Goal: Obtain resource: Obtain resource

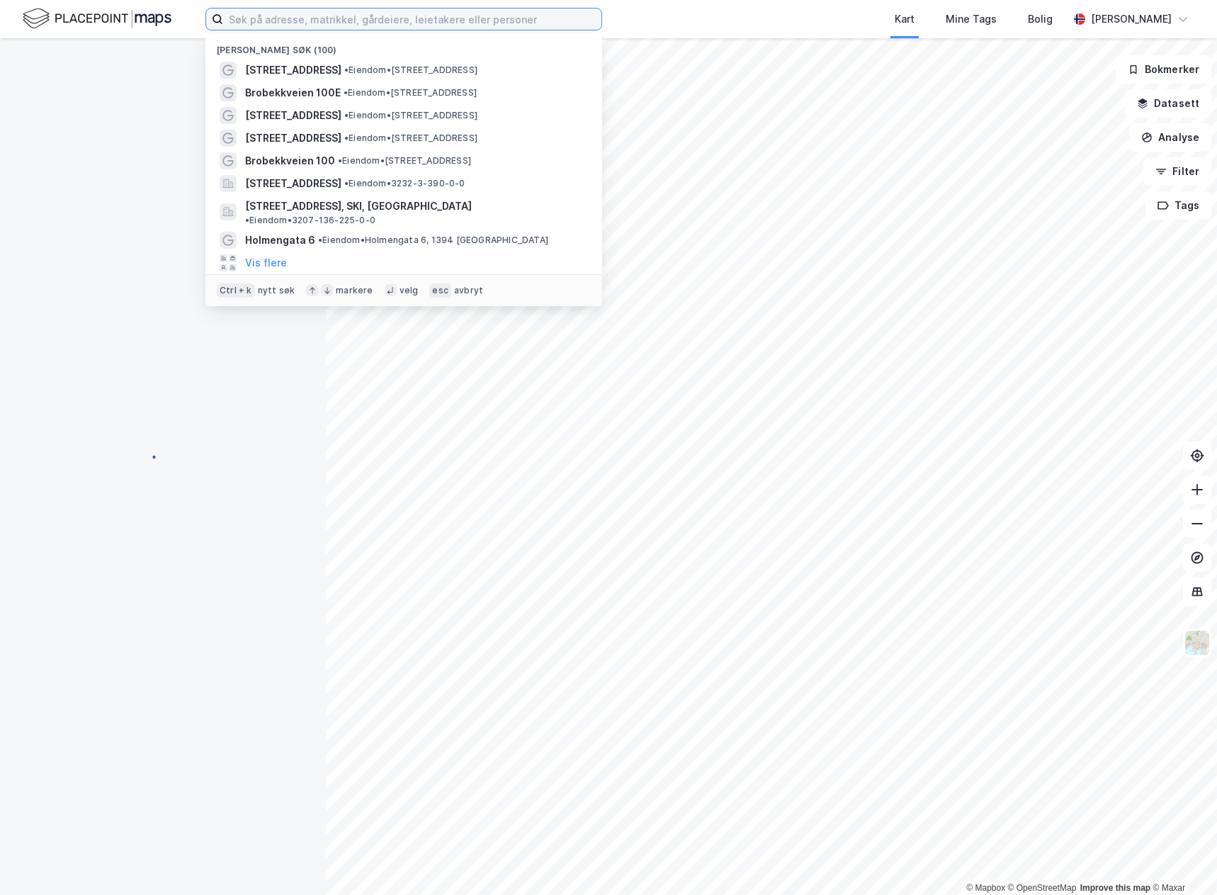
click at [280, 25] on input at bounding box center [412, 18] width 378 height 21
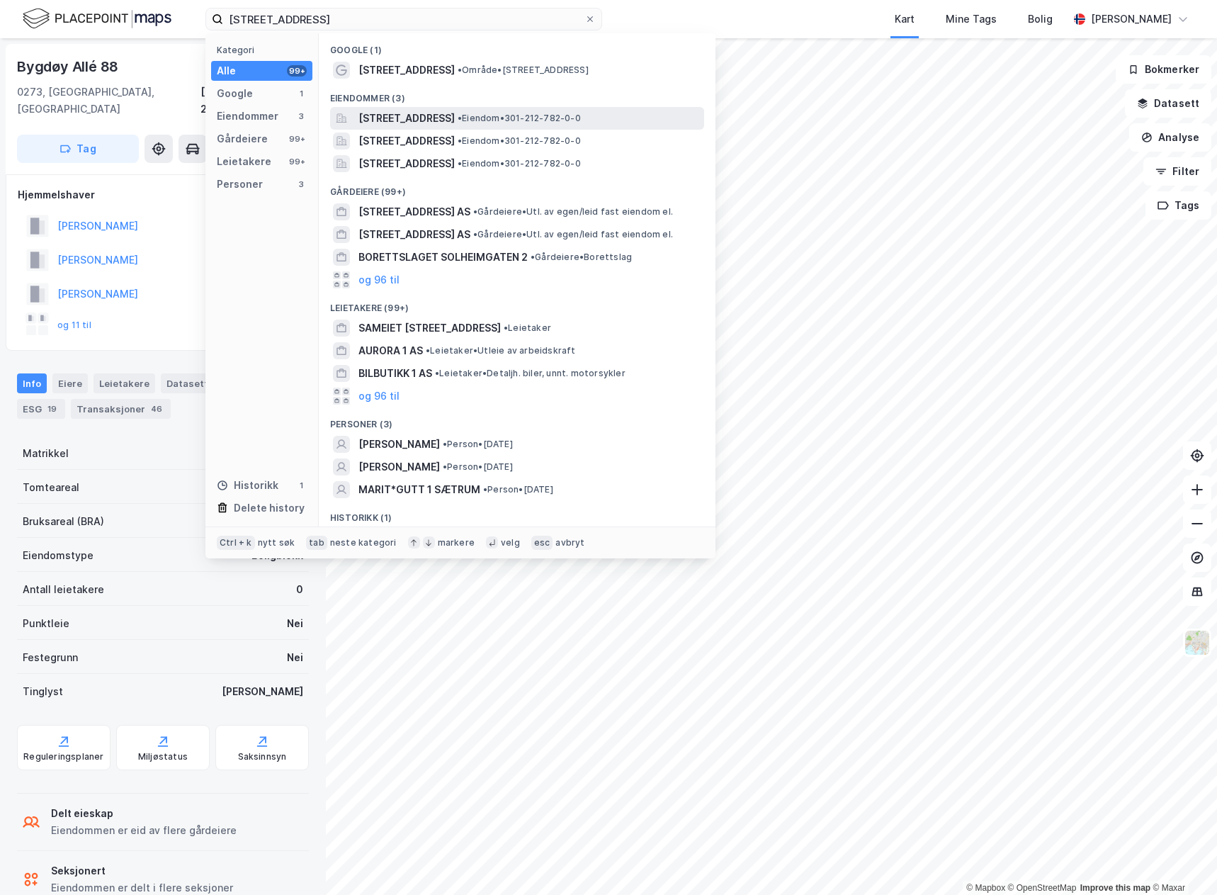
click at [560, 116] on span "• Eiendom • 301-212-782-0-0" at bounding box center [519, 118] width 123 height 11
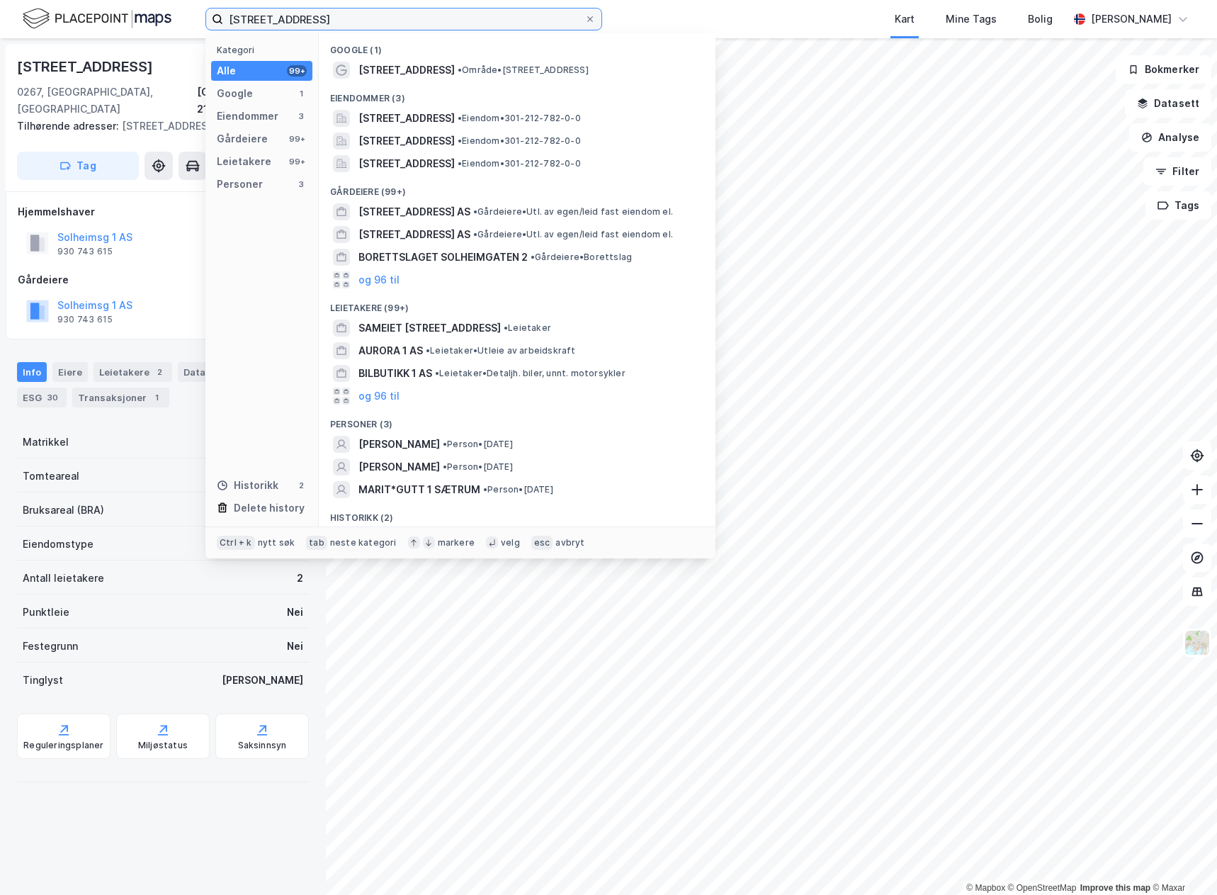
click at [374, 14] on input "[STREET_ADDRESS]" at bounding box center [403, 18] width 361 height 21
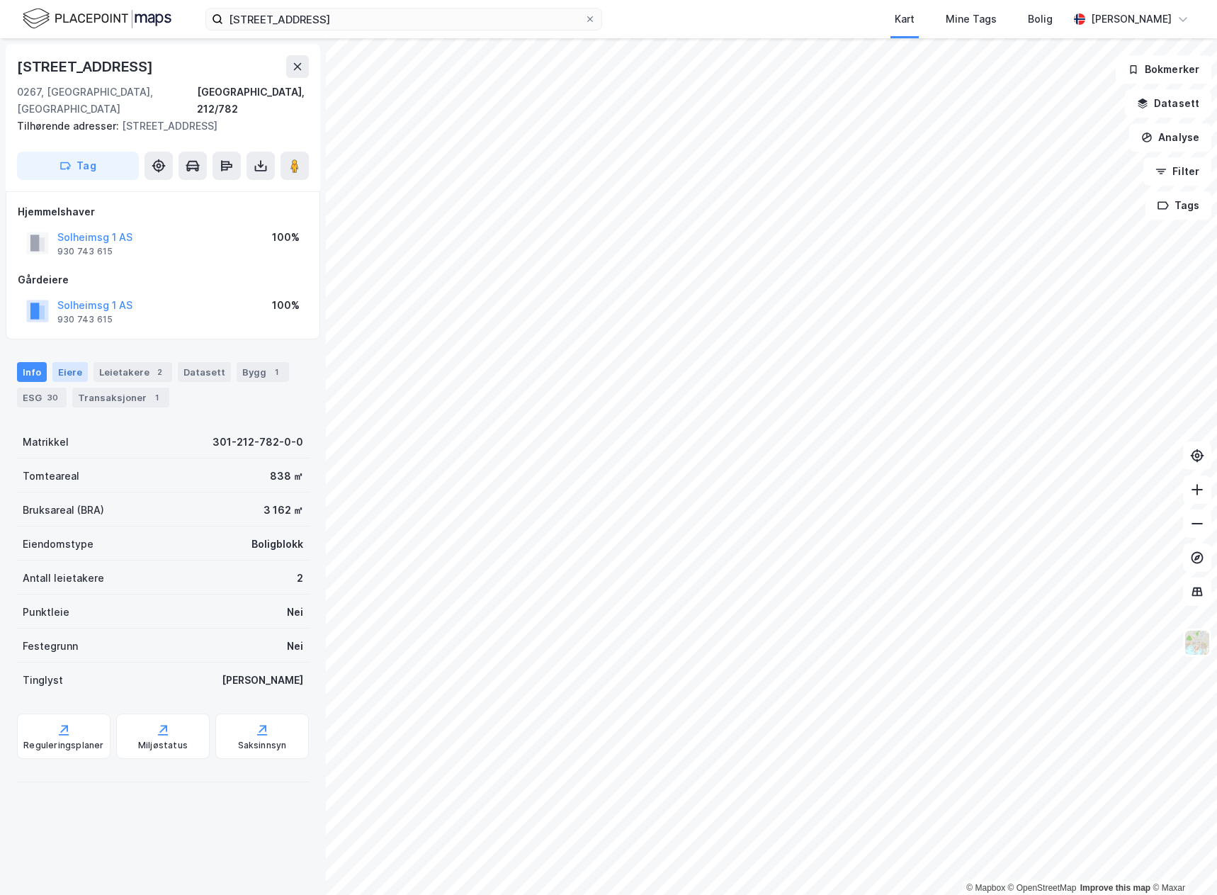
click at [66, 362] on div "Eiere" at bounding box center [69, 372] width 35 height 20
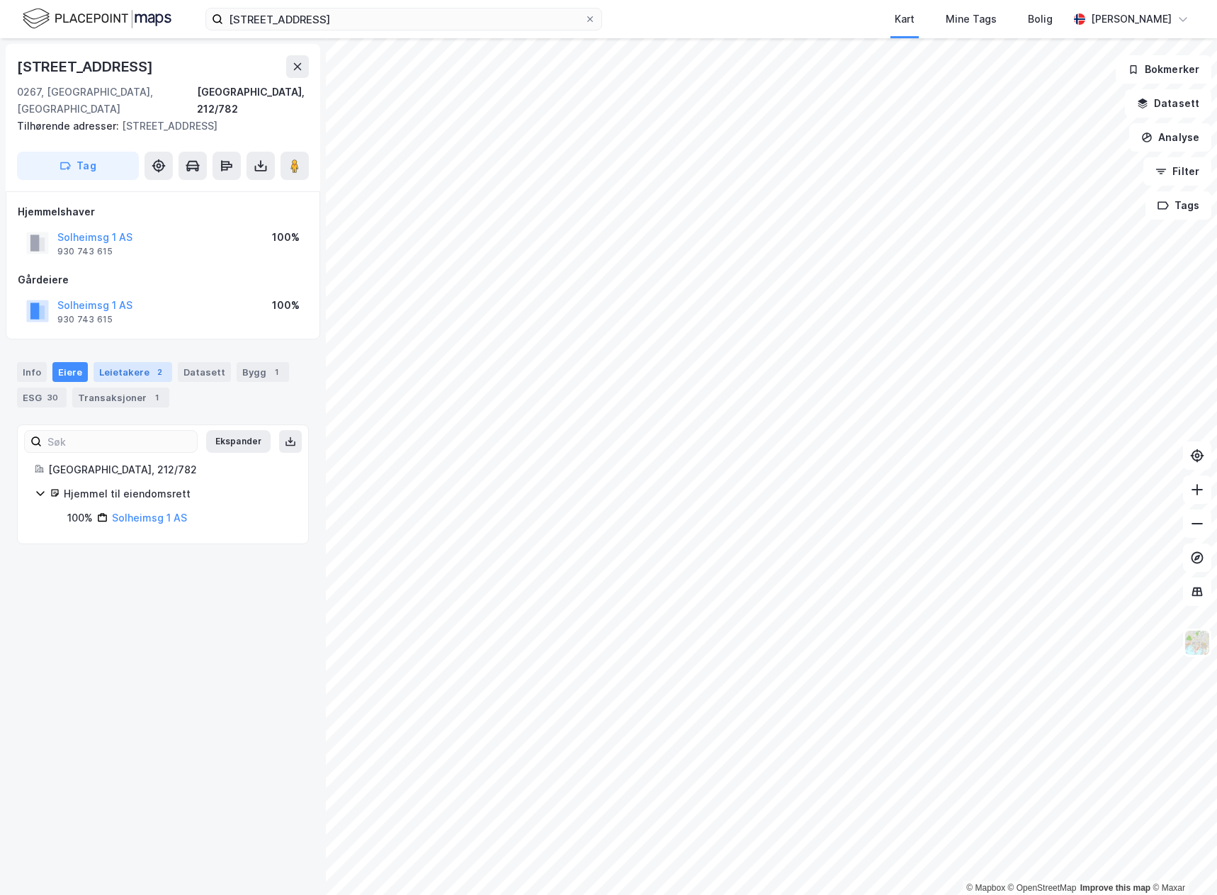
click at [126, 362] on div "Leietakere 2" at bounding box center [132, 372] width 79 height 20
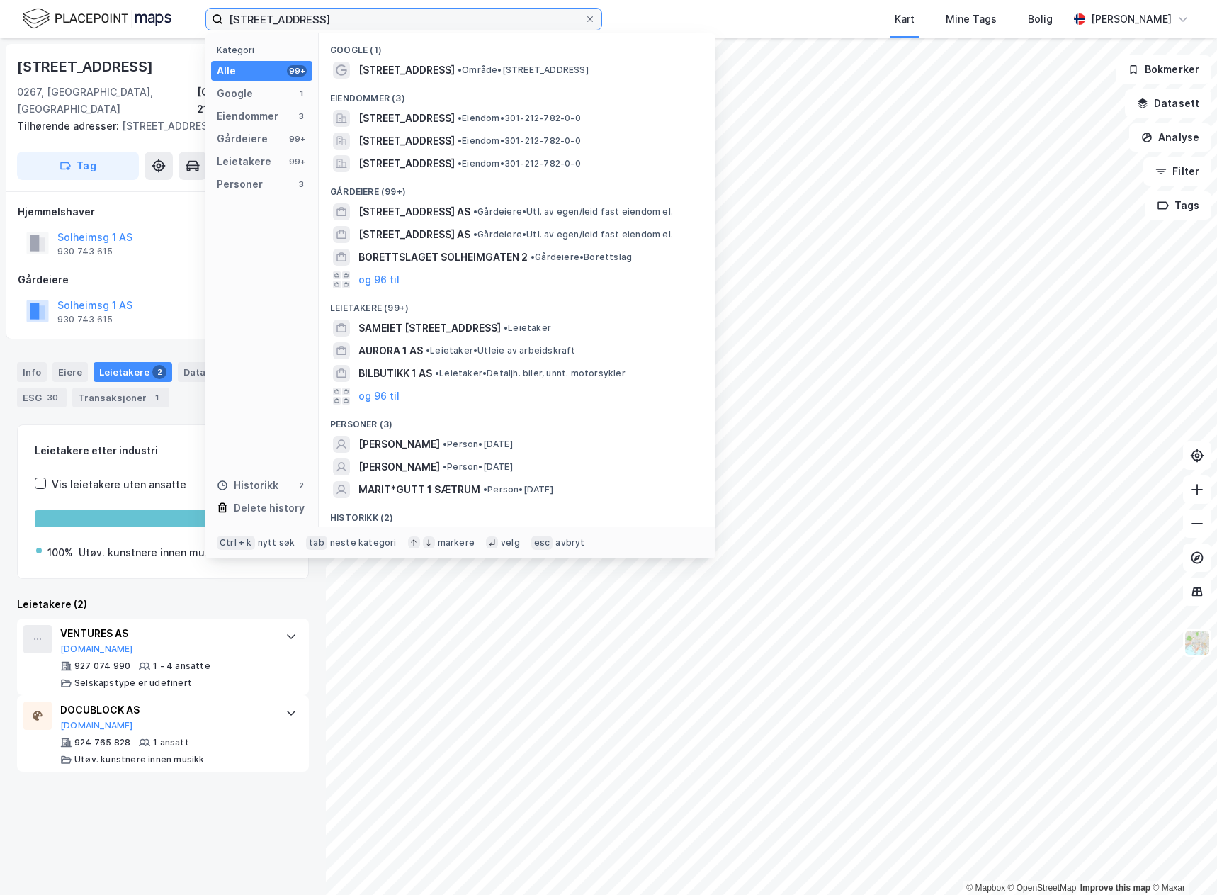
click at [325, 19] on input "[STREET_ADDRESS]" at bounding box center [403, 18] width 361 height 21
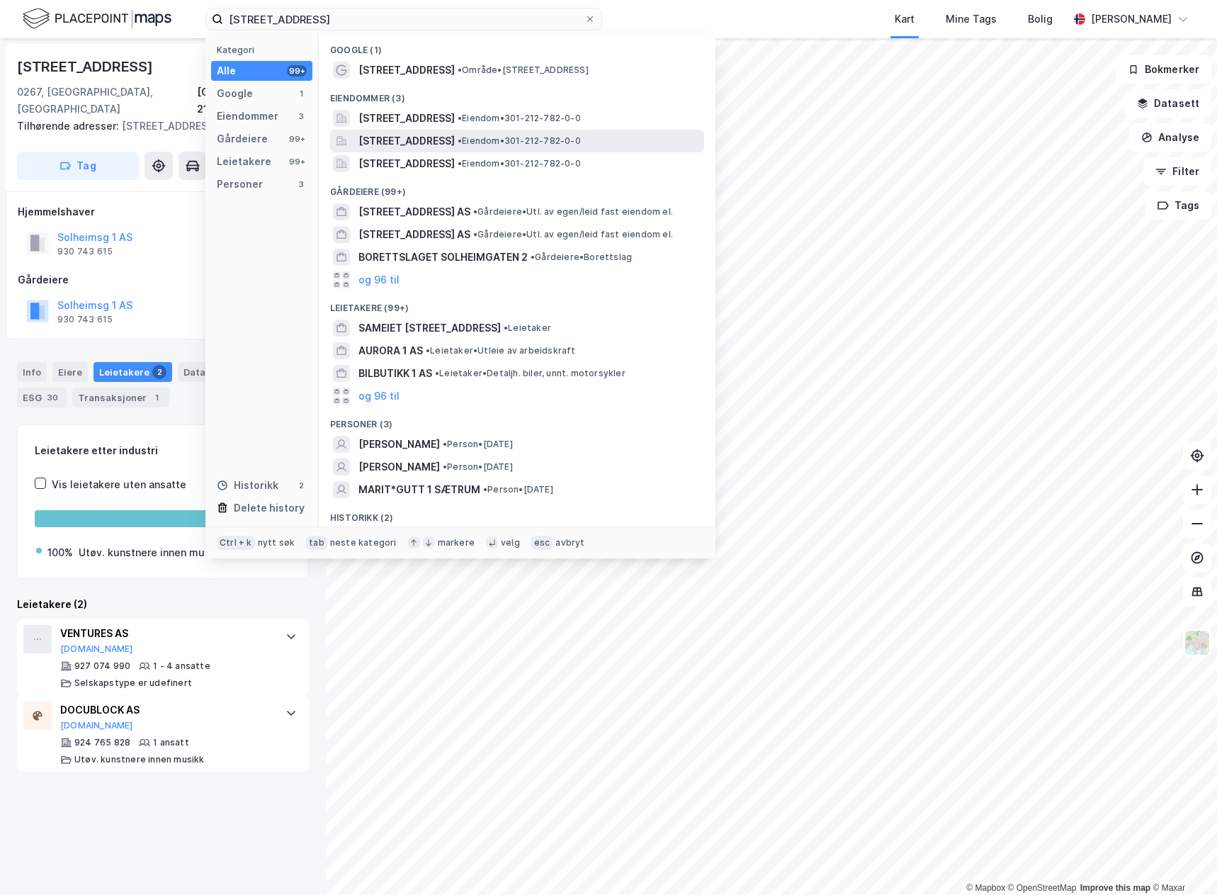
click at [399, 132] on div "[STREET_ADDRESS] • Eiendom • 301-212-782-0-0" at bounding box center [517, 141] width 374 height 23
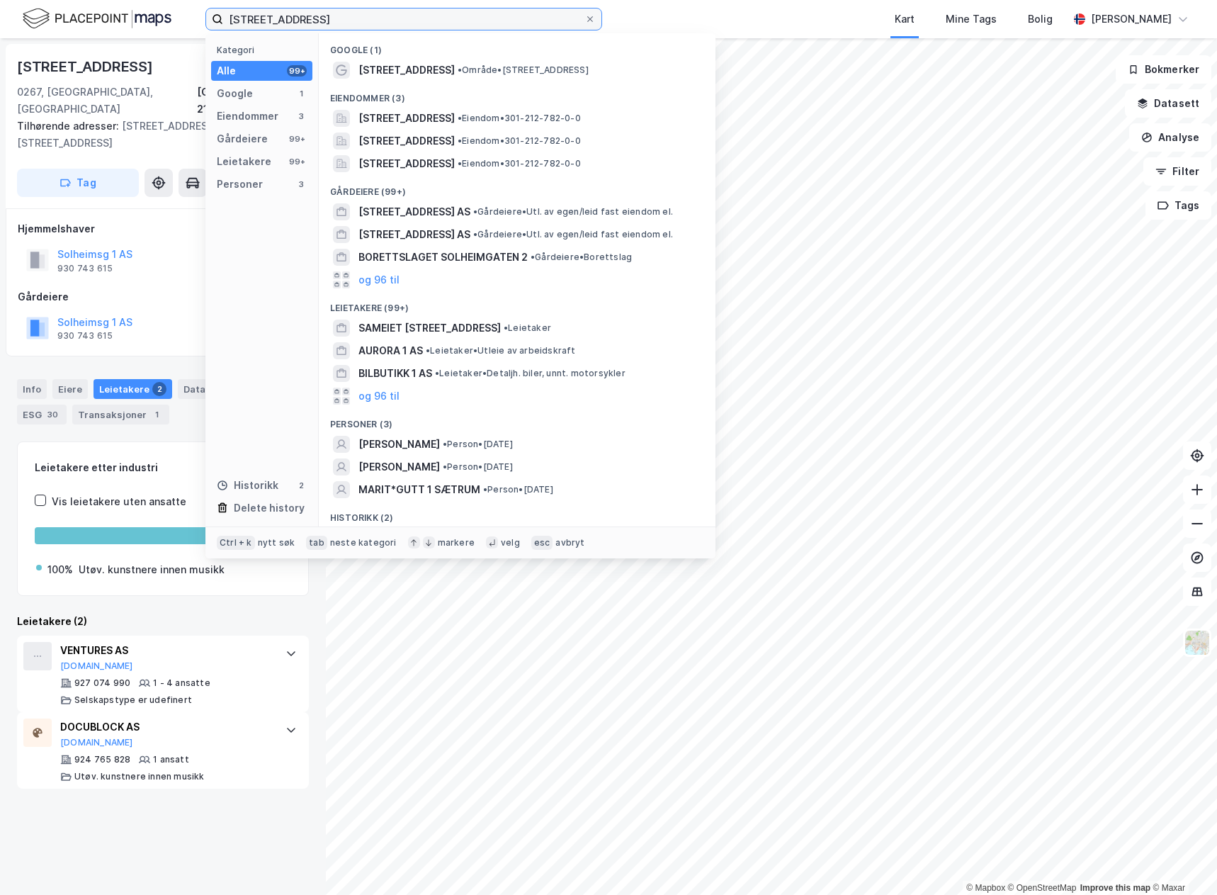
click at [315, 20] on input "[STREET_ADDRESS]" at bounding box center [403, 18] width 361 height 21
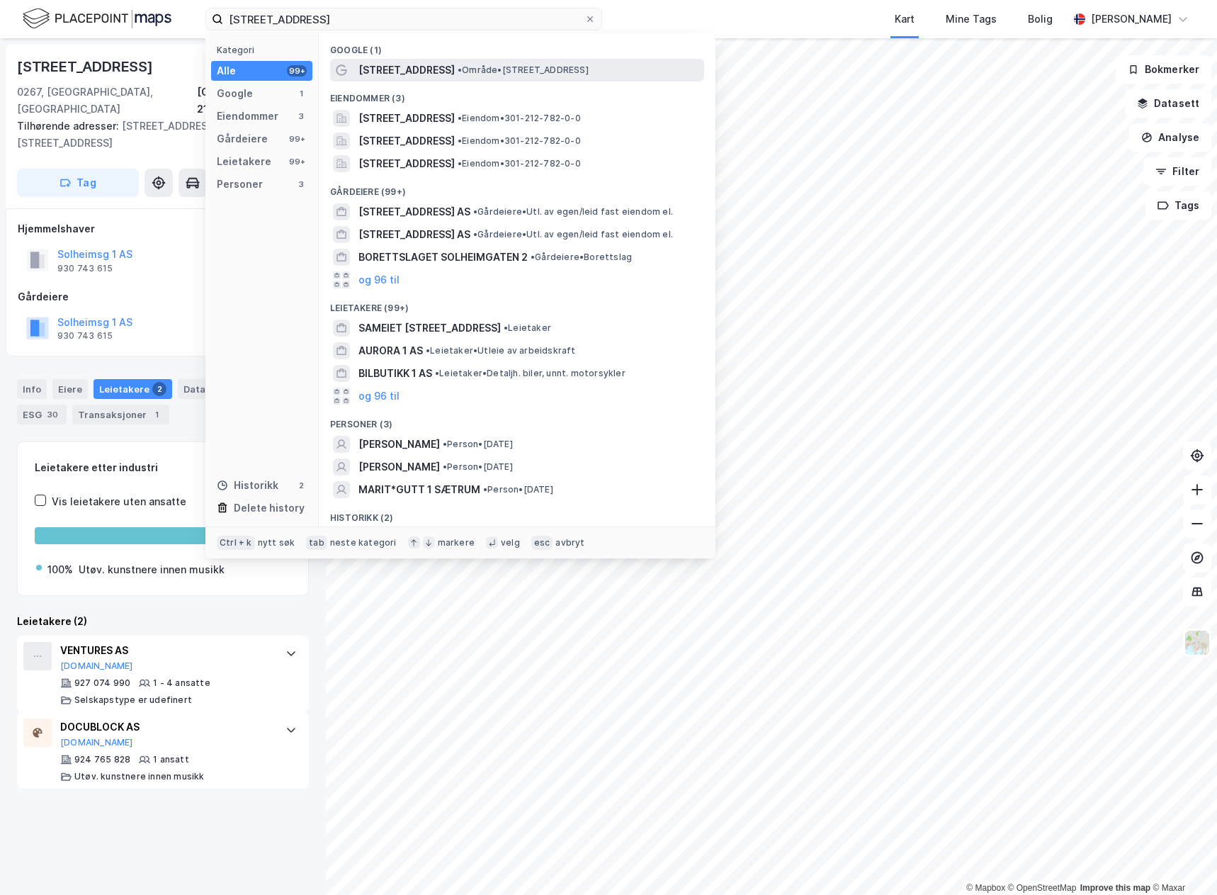
click at [404, 73] on span "[STREET_ADDRESS]" at bounding box center [406, 70] width 96 height 17
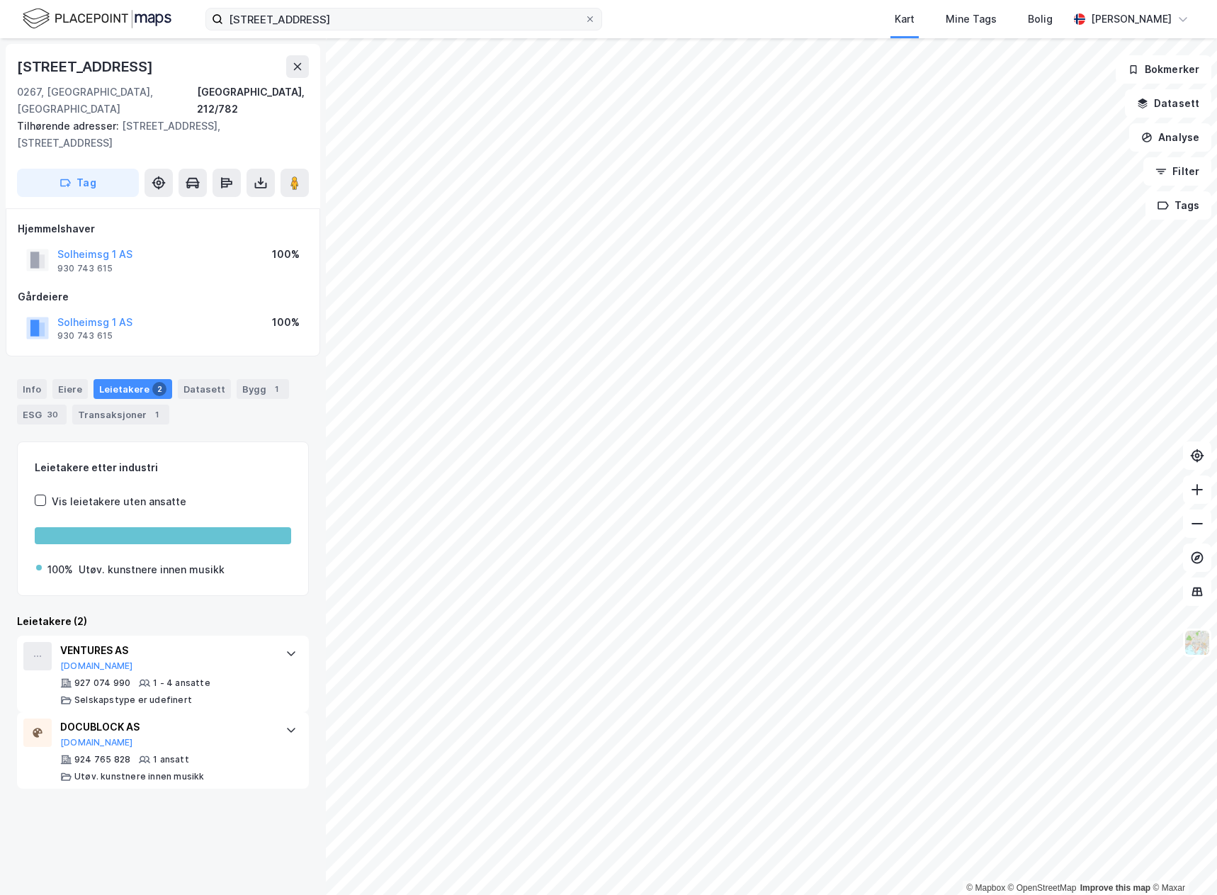
click at [401, 8] on label "[STREET_ADDRESS]" at bounding box center [403, 19] width 397 height 23
click at [401, 8] on input "[STREET_ADDRESS]" at bounding box center [403, 18] width 361 height 21
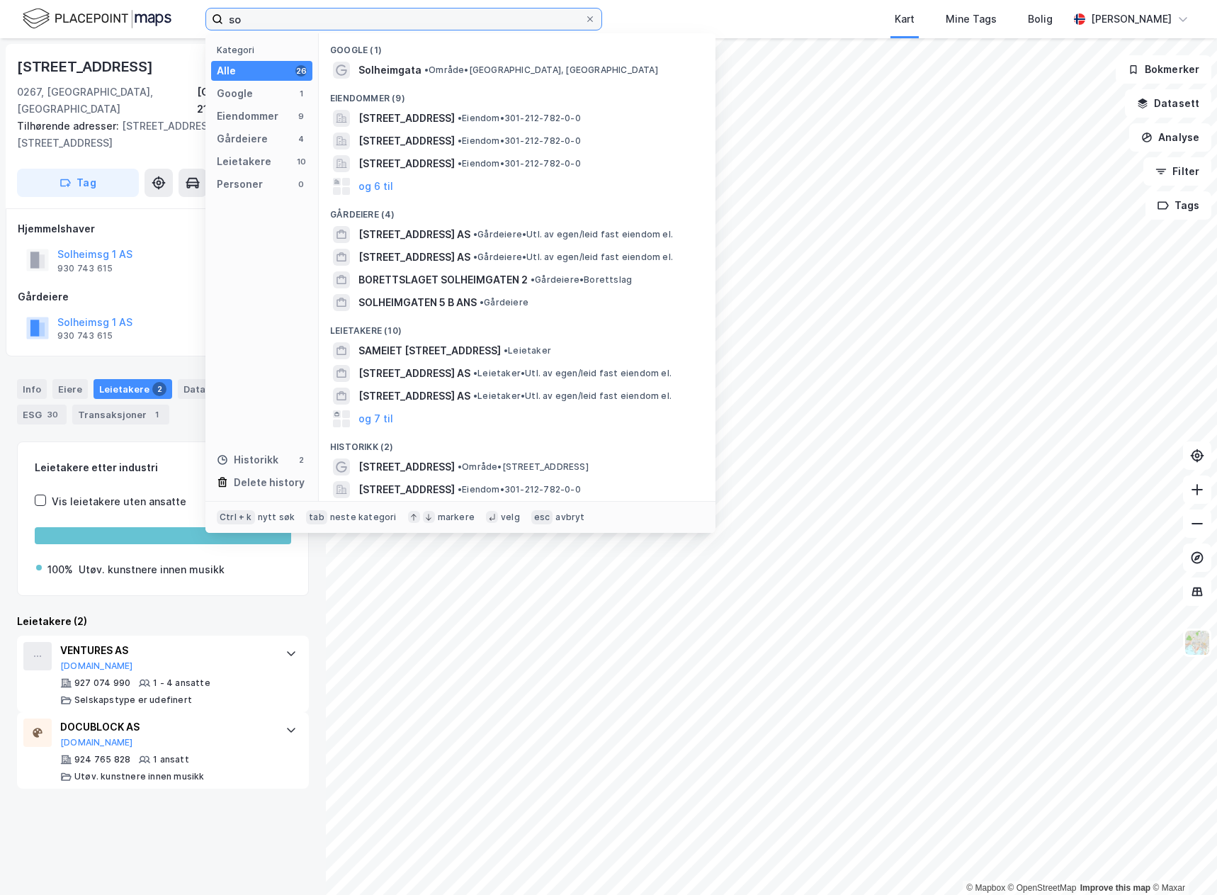
type input "s"
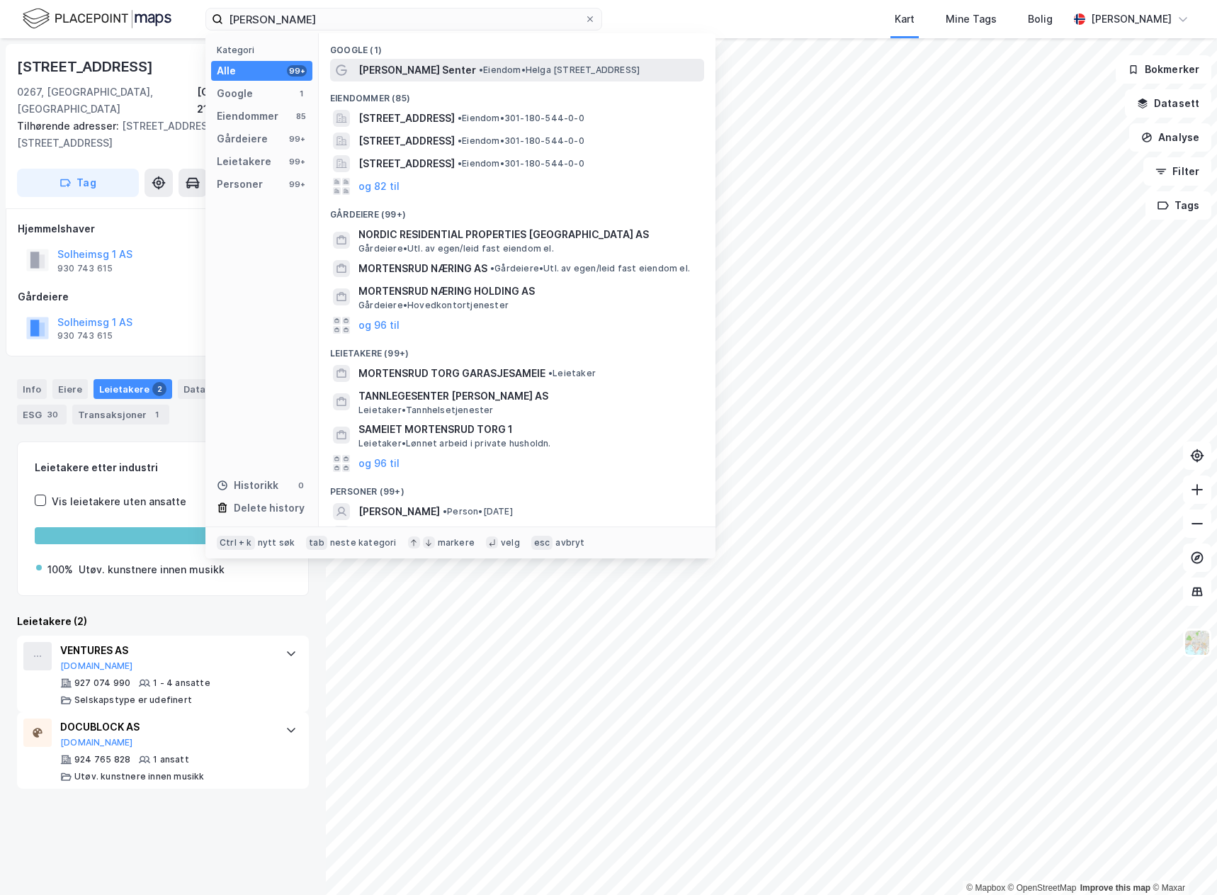
click at [482, 70] on span "•" at bounding box center [481, 69] width 4 height 11
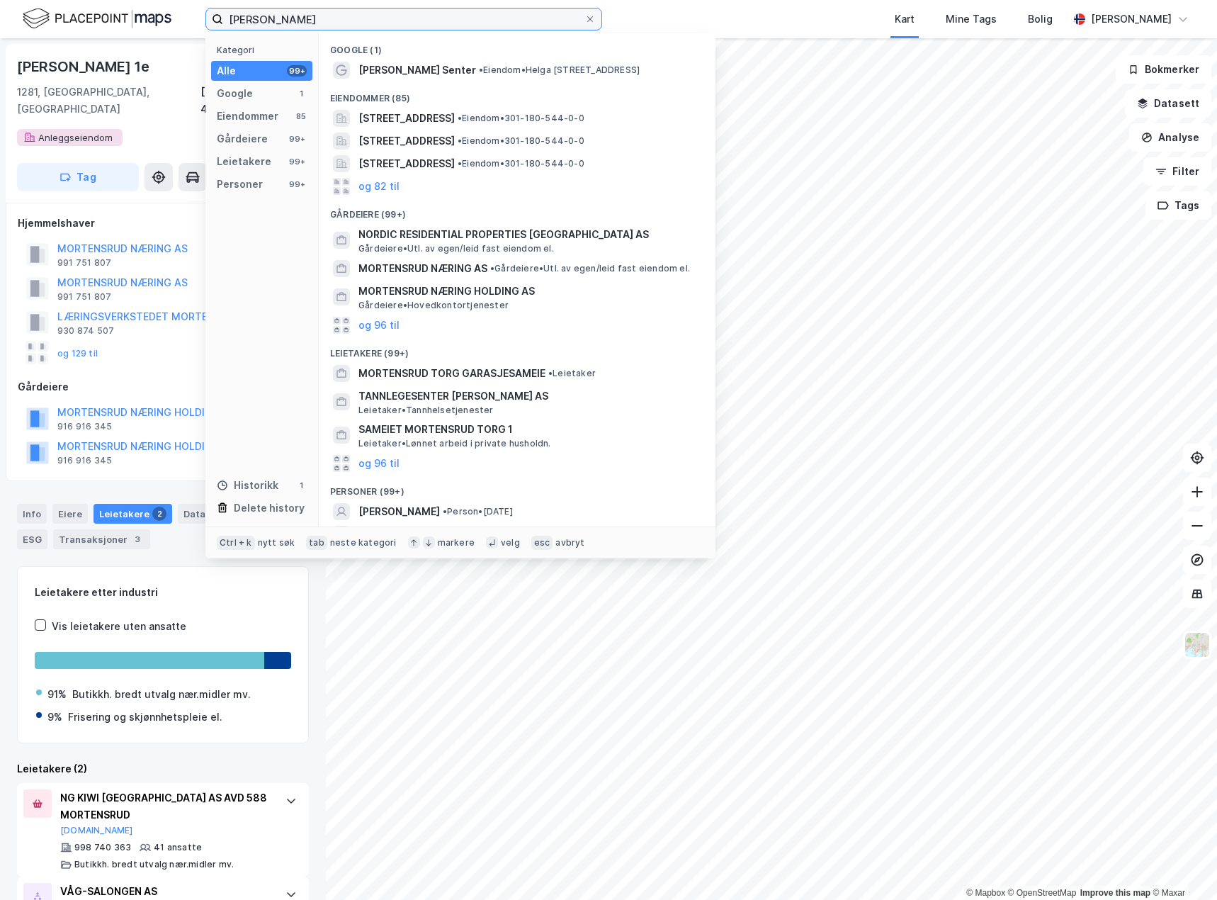
drag, startPoint x: 341, startPoint y: 26, endPoint x: 152, endPoint y: 30, distance: 189.2
click at [152, 30] on div "mortensrud torg Kategori Alle 99+ Google 1 Eiendommer 85 Gårdeiere 99+ Leietake…" at bounding box center [608, 19] width 1217 height 38
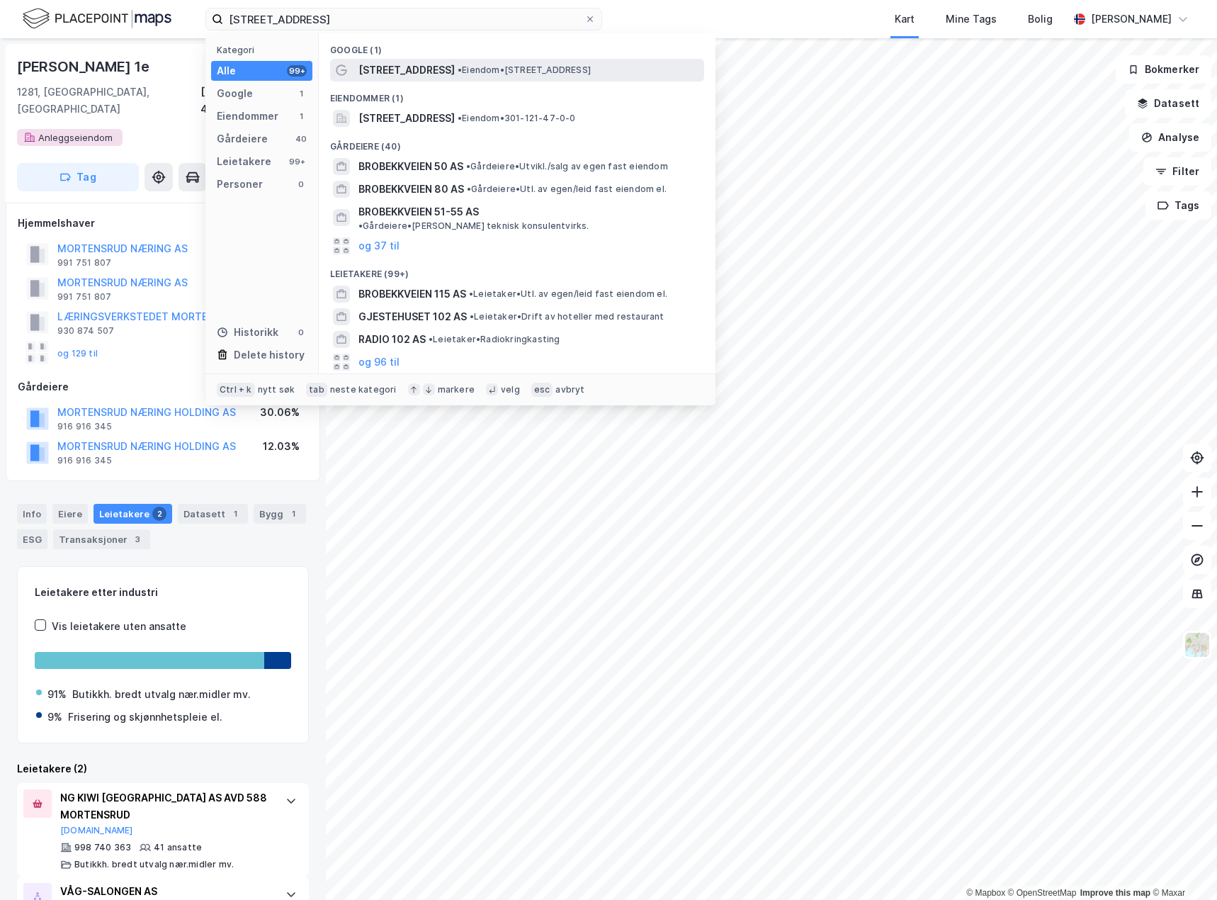
click at [506, 76] on div "[STREET_ADDRESS] • Eiendom • [STREET_ADDRESS]" at bounding box center [529, 70] width 343 height 17
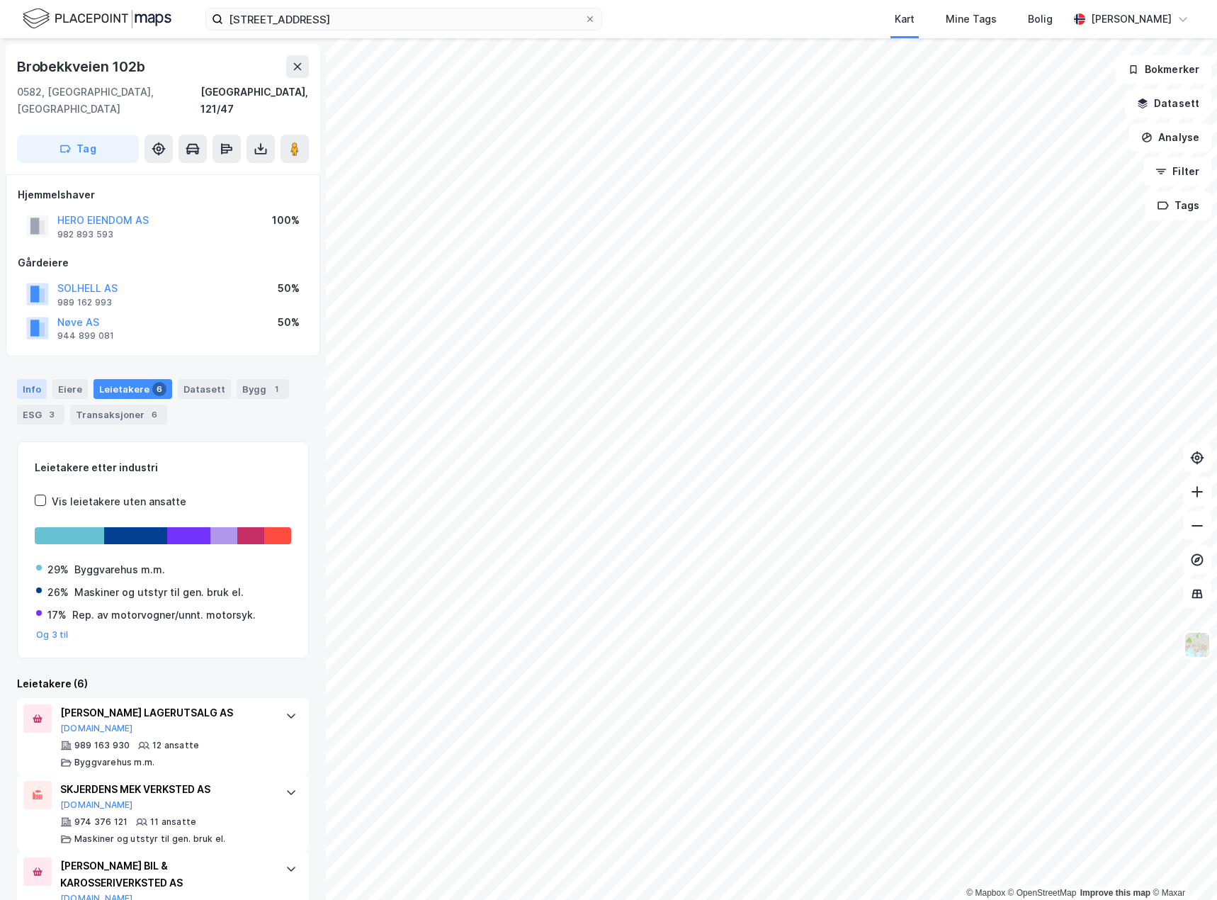
click at [39, 379] on div "Info" at bounding box center [32, 389] width 30 height 20
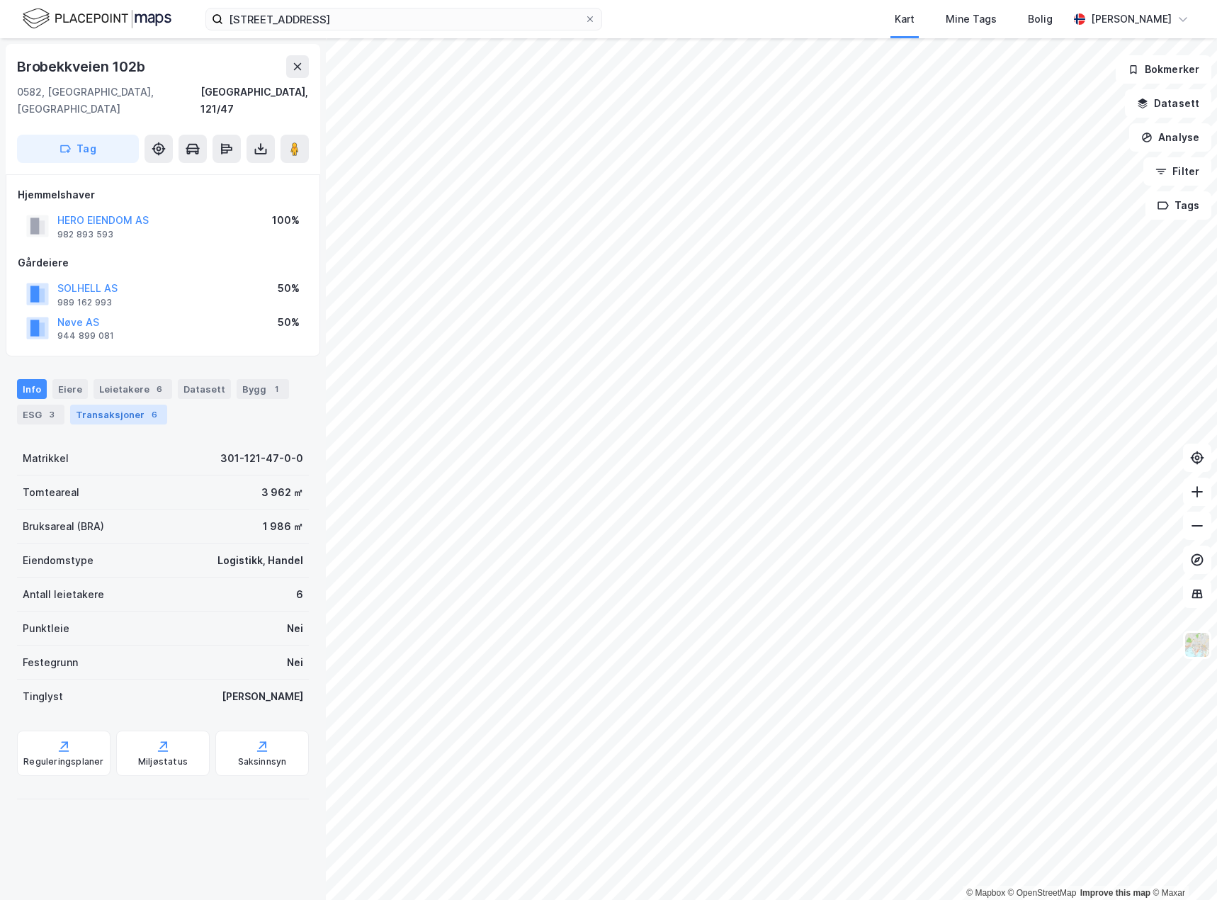
click at [123, 404] on div "Transaksjoner 6" at bounding box center [118, 414] width 97 height 20
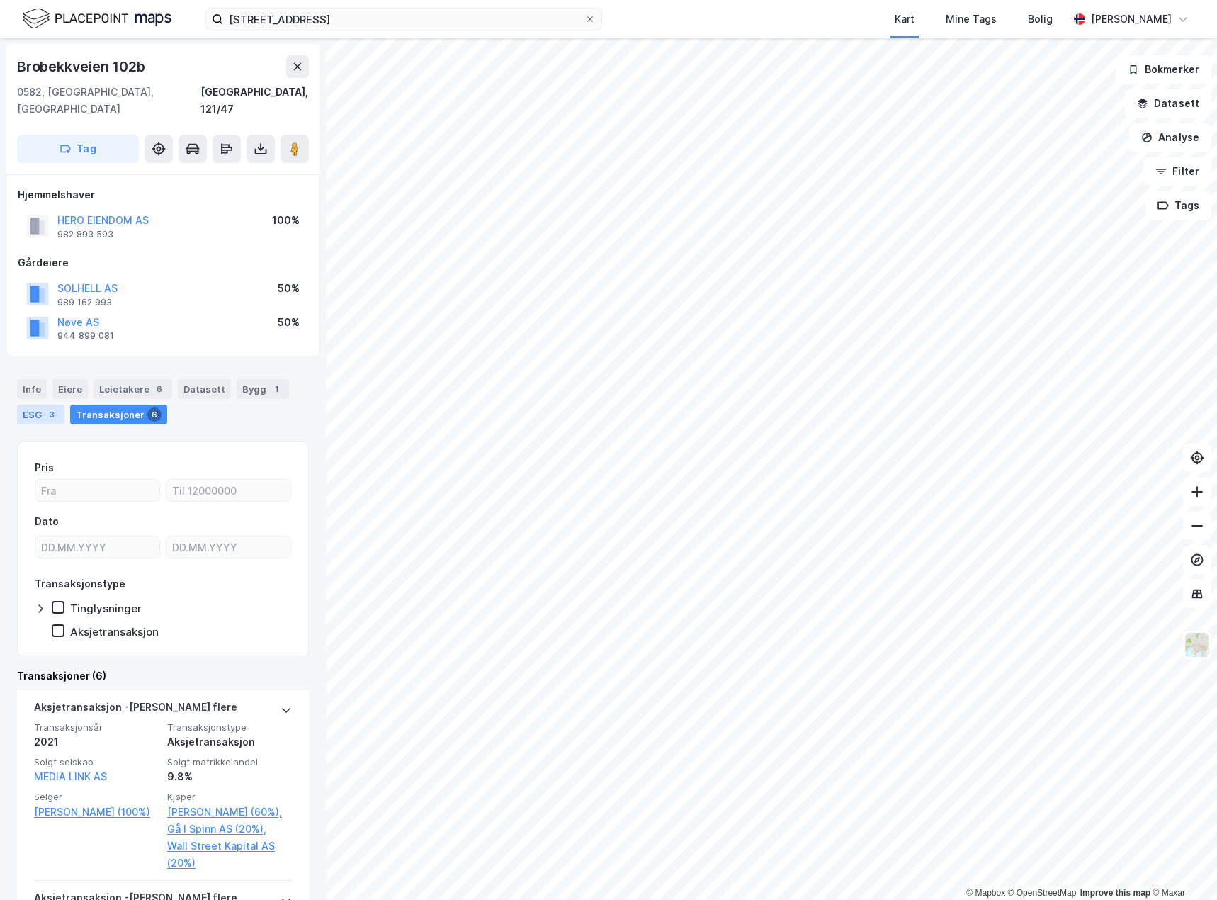
click at [35, 404] on div "ESG 3" at bounding box center [40, 414] width 47 height 20
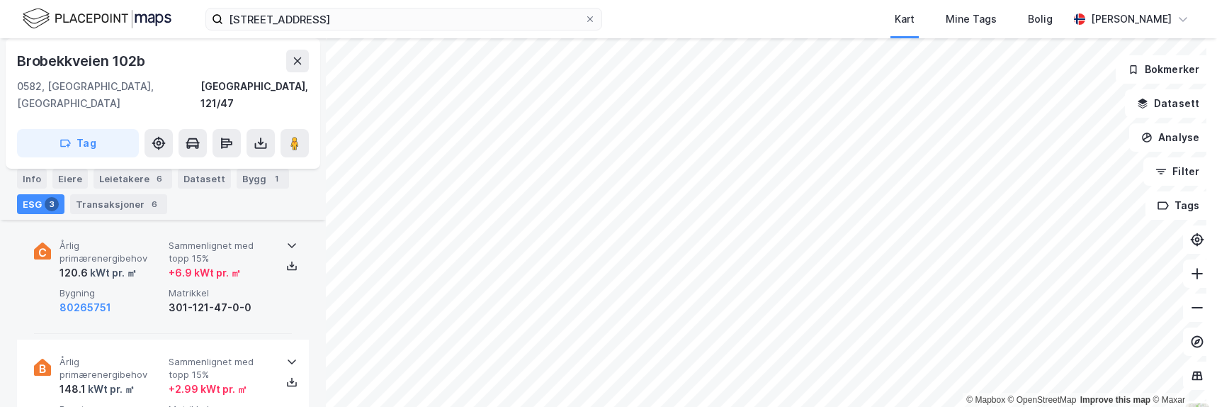
scroll to position [538, 0]
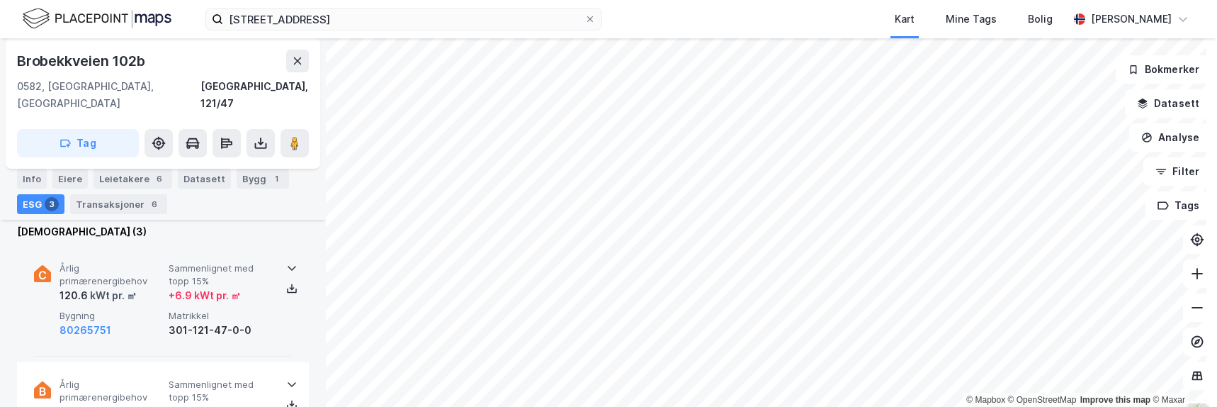
click at [143, 290] on div "Årlig primærenergibehov 120.6 kWt pr. ㎡ Sammenlignet med topp 15% + 6.9 kWt pr.…" at bounding box center [165, 300] width 212 height 76
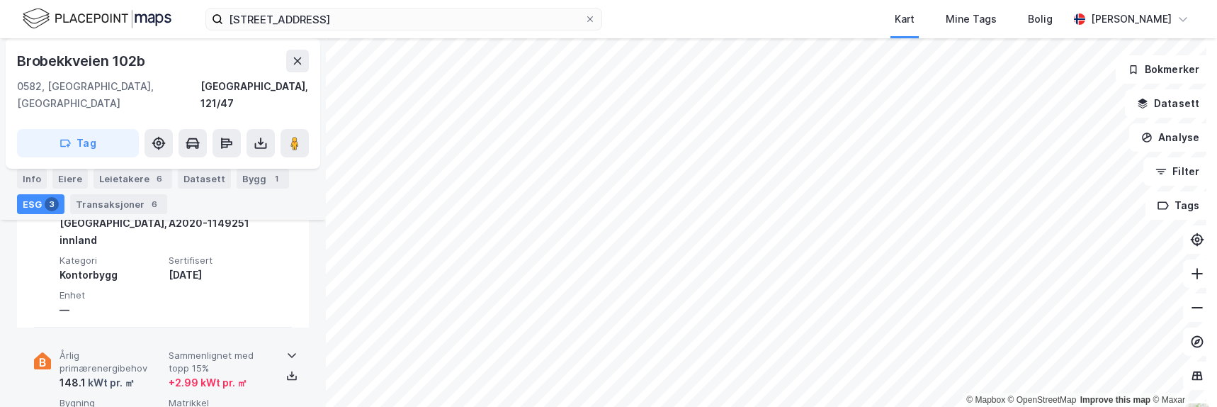
scroll to position [751, 0]
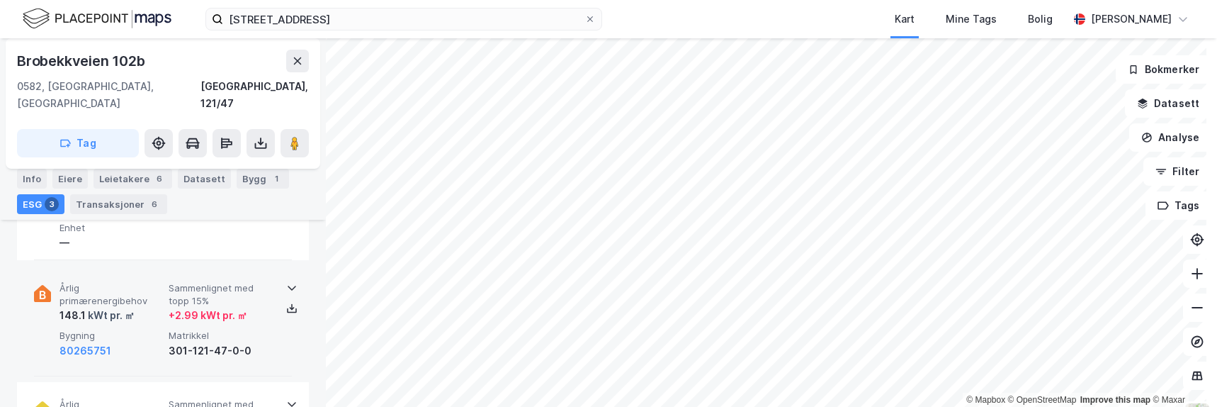
click at [159, 342] on div "80265751" at bounding box center [110, 350] width 103 height 17
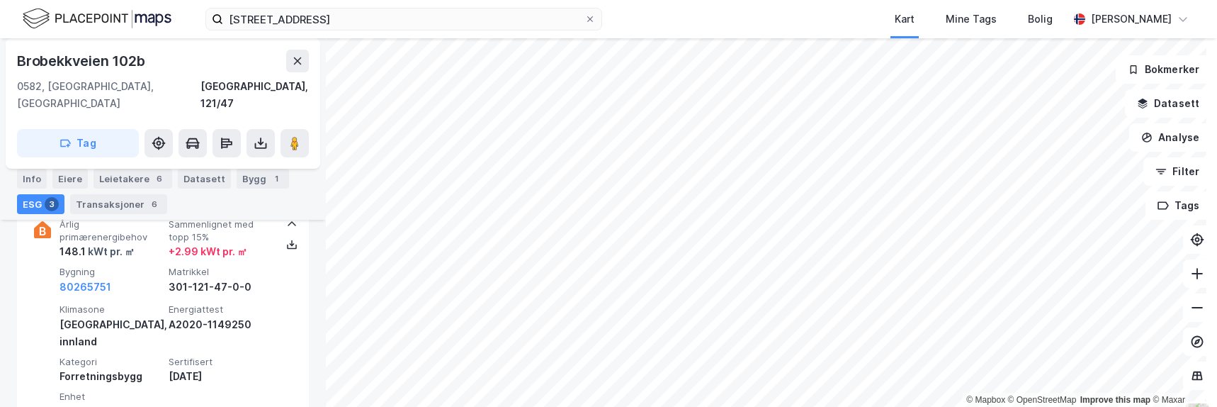
scroll to position [892, 0]
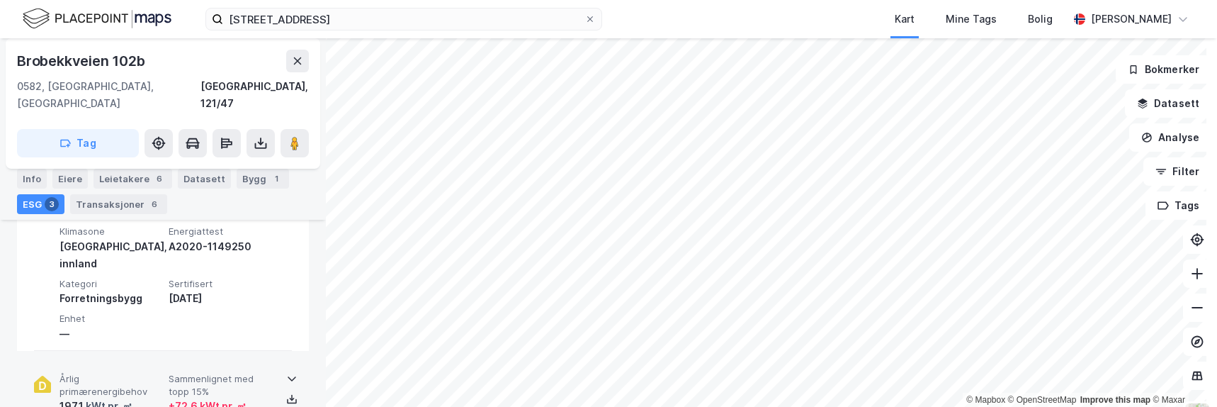
click at [151, 397] on div "197.1 kWt pr. ㎡" at bounding box center [110, 405] width 103 height 17
click at [149, 397] on div "197.1 kWt pr. ㎡" at bounding box center [110, 405] width 103 height 17
click at [150, 397] on div "197.1 kWt pr. ㎡" at bounding box center [110, 405] width 103 height 17
click at [151, 397] on div "197.1 kWt pr. ㎡" at bounding box center [110, 405] width 103 height 17
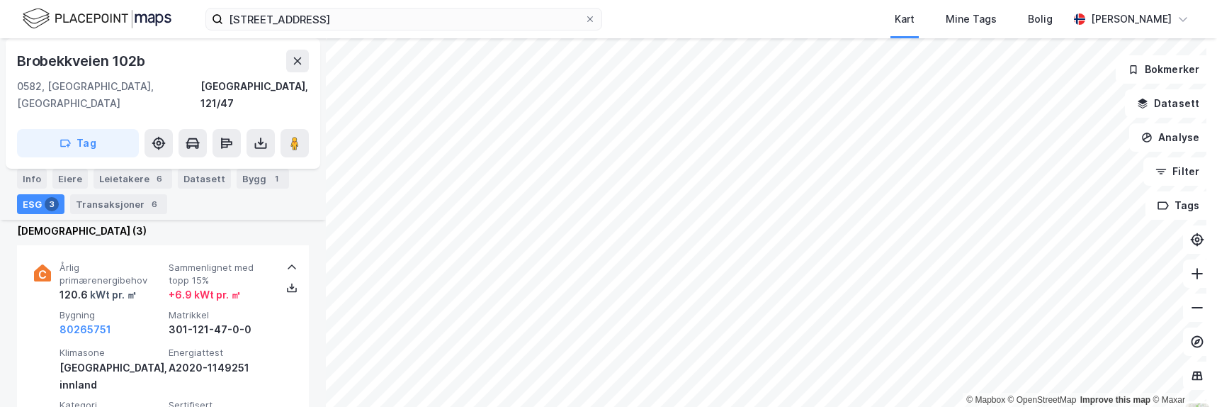
scroll to position [538, 0]
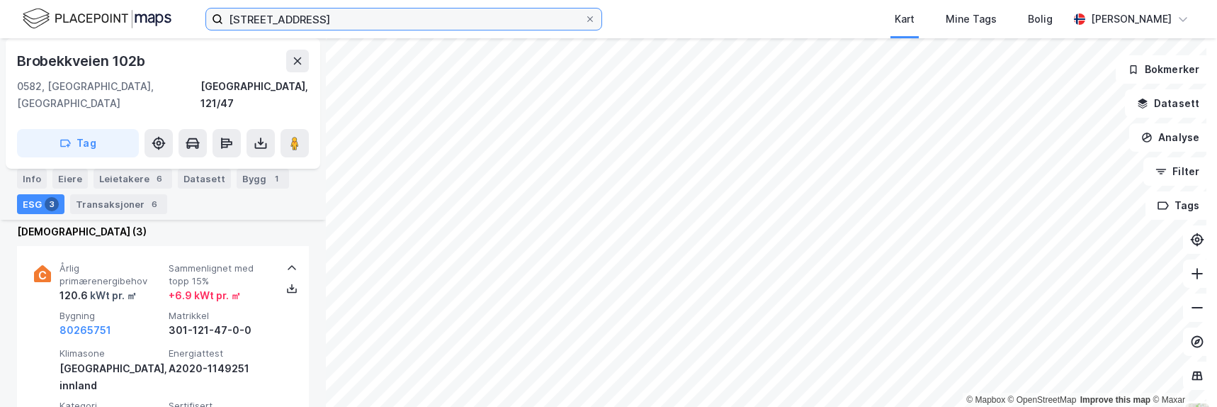
click at [414, 23] on input "[STREET_ADDRESS]" at bounding box center [403, 18] width 361 height 21
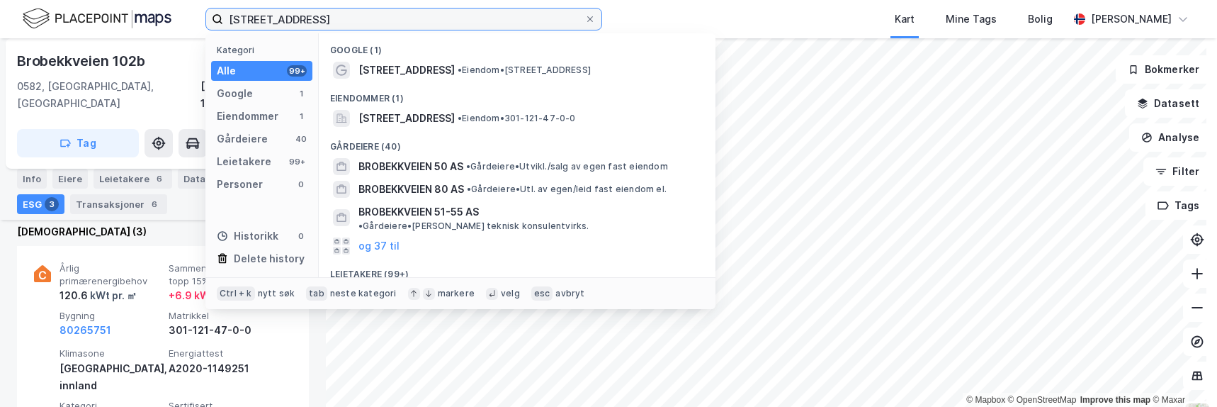
drag, startPoint x: 414, startPoint y: 22, endPoint x: -1, endPoint y: -33, distance: 418.7
click at [0, 0] on html "breobekkveien 102b Kategori Alle 99+ Google 1 Eiendommer 1 Gårdeiere 40 Leietak…" at bounding box center [608, 203] width 1217 height 407
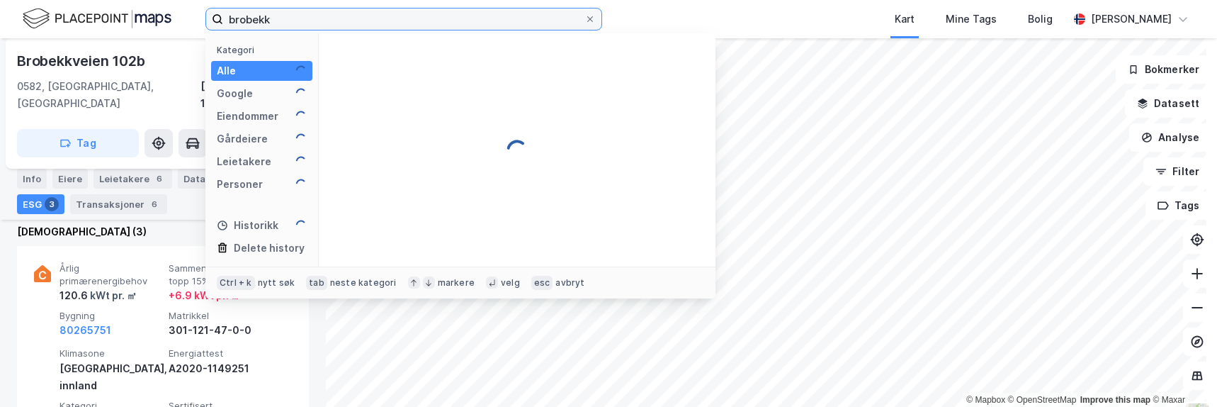
type input "brobekk"
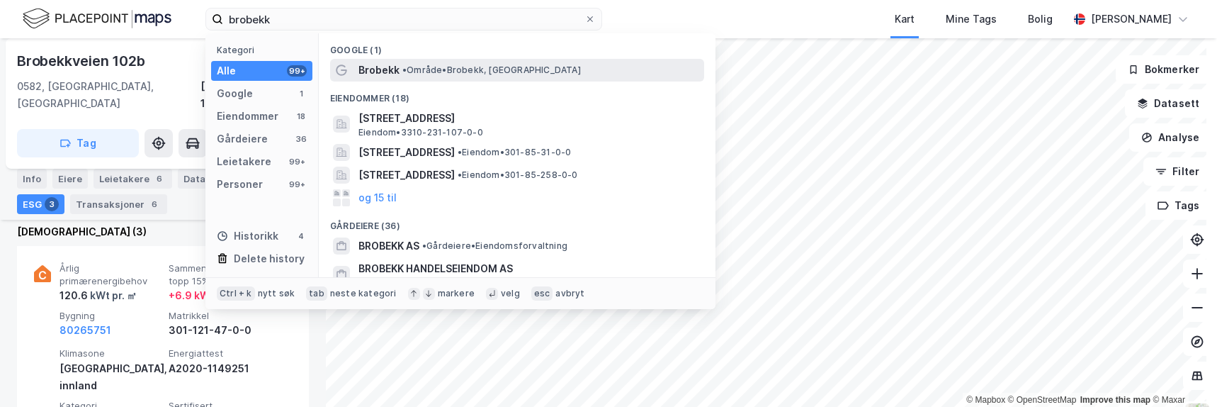
click at [455, 69] on span "• Område • [GEOGRAPHIC_DATA], [GEOGRAPHIC_DATA]" at bounding box center [491, 69] width 178 height 11
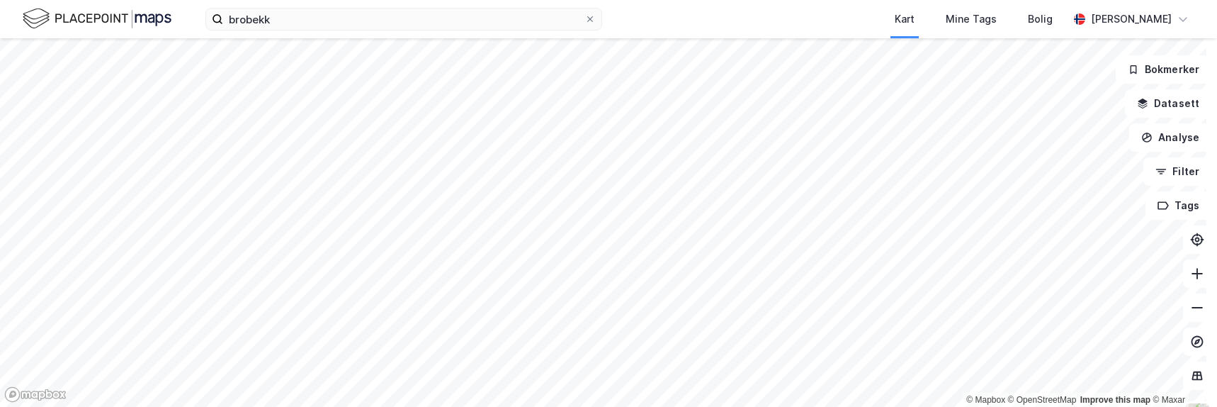
click at [402, 0] on html "brobekk Kart Mine Tags Bolig [PERSON_NAME] © Mapbox © OpenStreetMap Improve thi…" at bounding box center [608, 203] width 1217 height 407
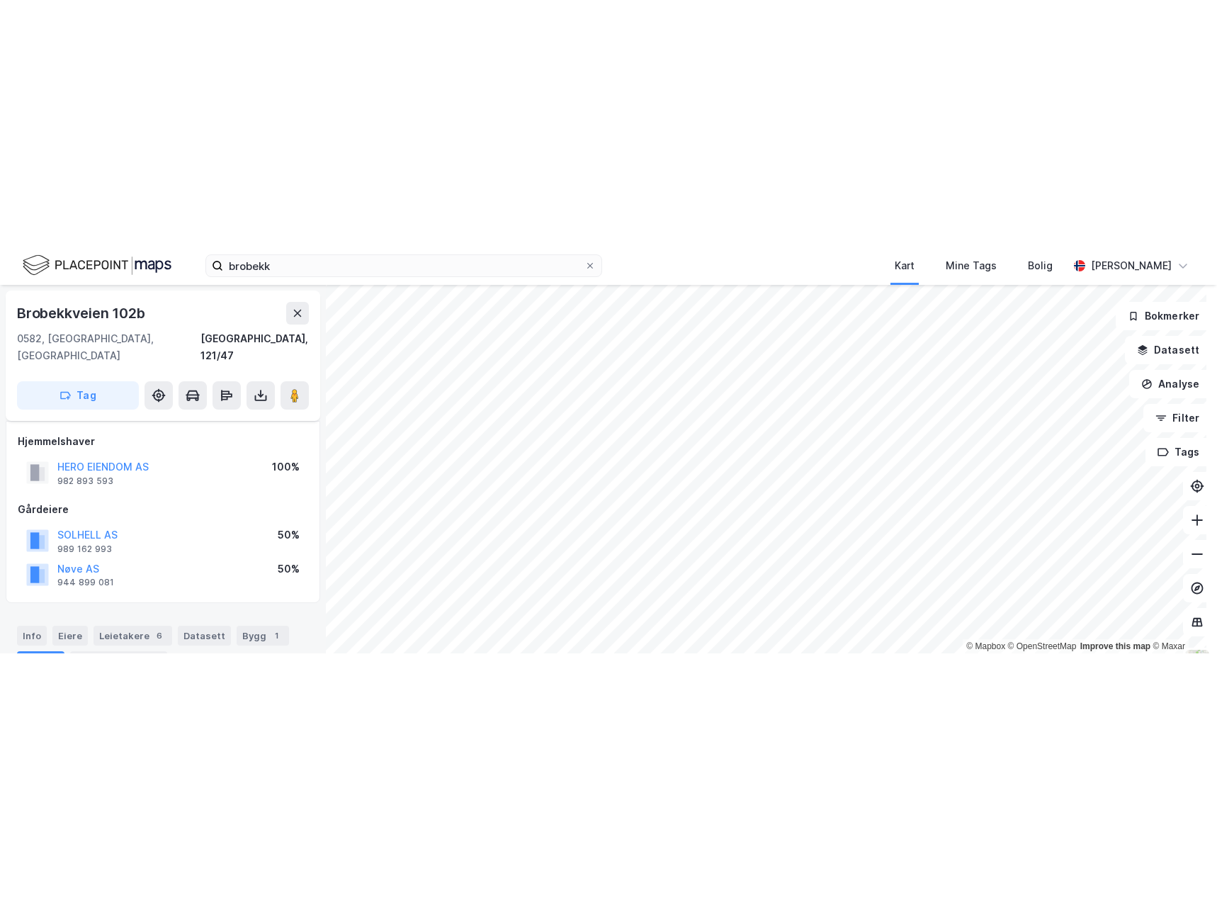
scroll to position [538, 0]
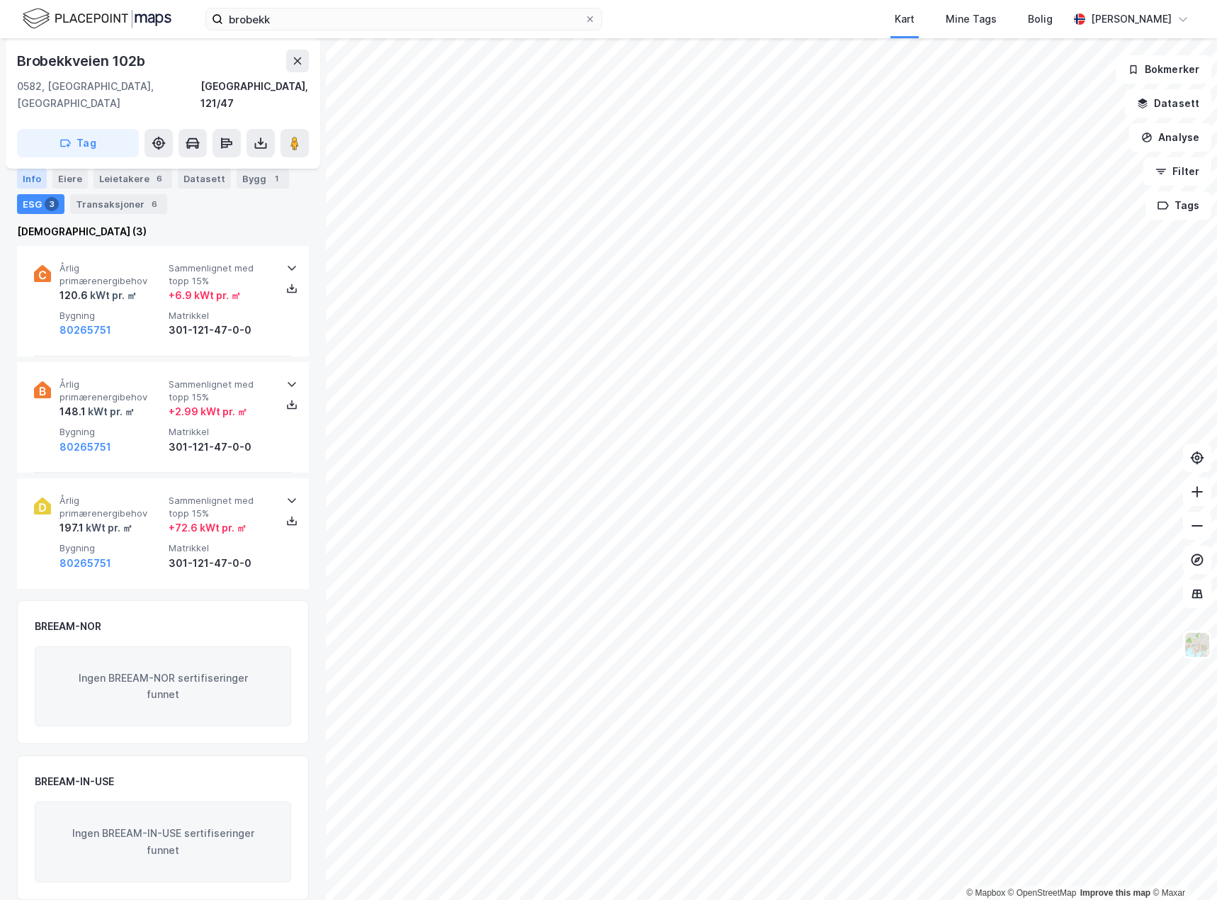
click at [21, 178] on div "Info" at bounding box center [32, 179] width 30 height 20
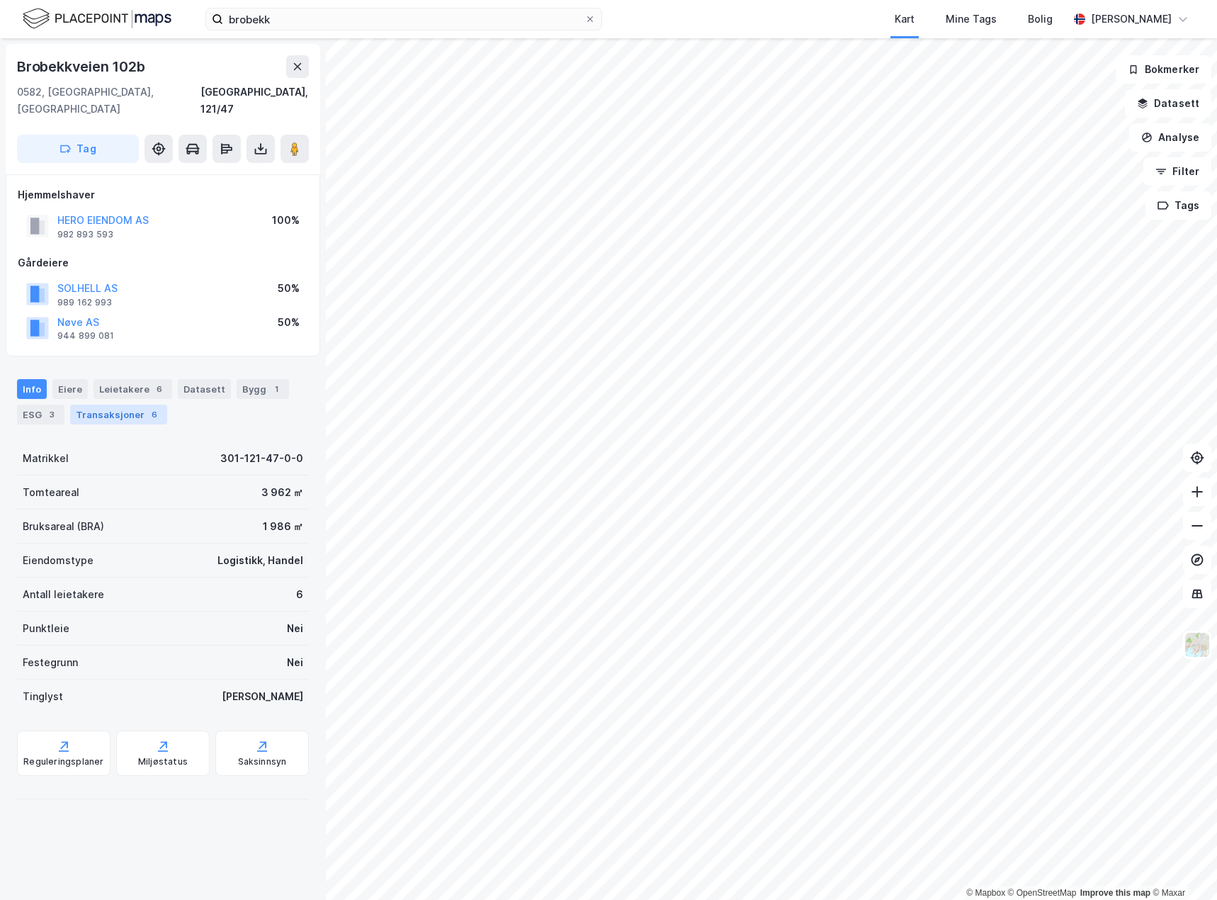
click at [108, 404] on div "Transaksjoner 6" at bounding box center [118, 414] width 97 height 20
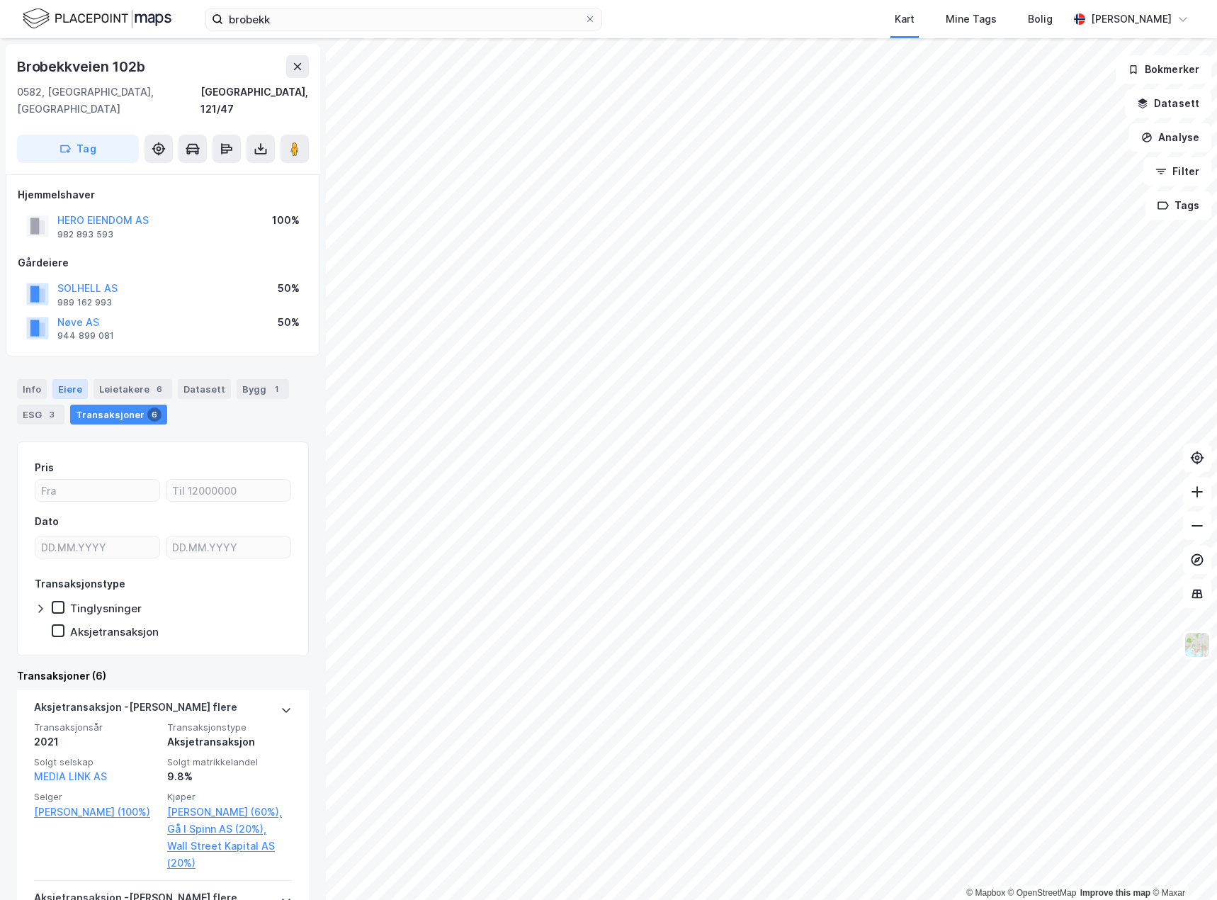
click at [67, 379] on div "Eiere" at bounding box center [69, 389] width 35 height 20
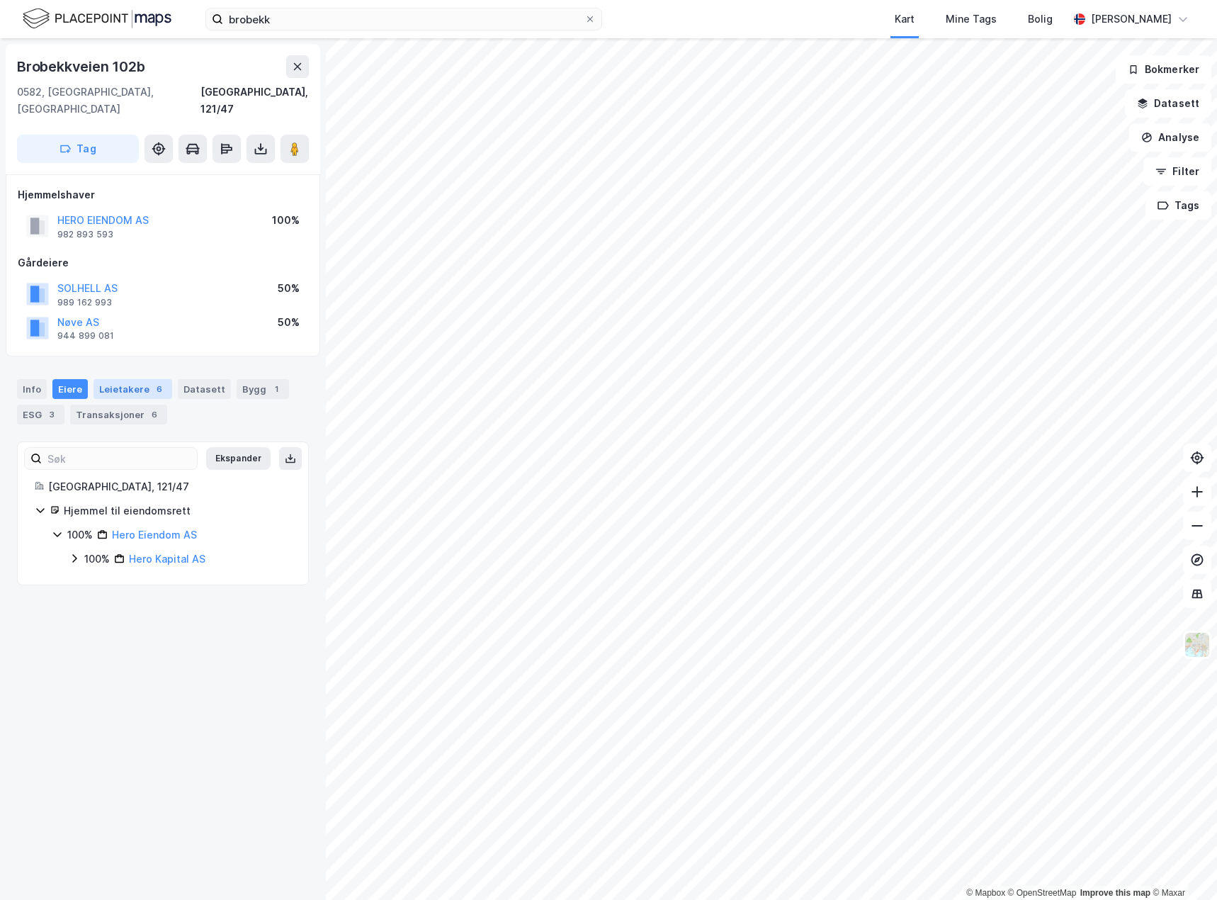
click at [145, 379] on div "Leietakere 6" at bounding box center [132, 389] width 79 height 20
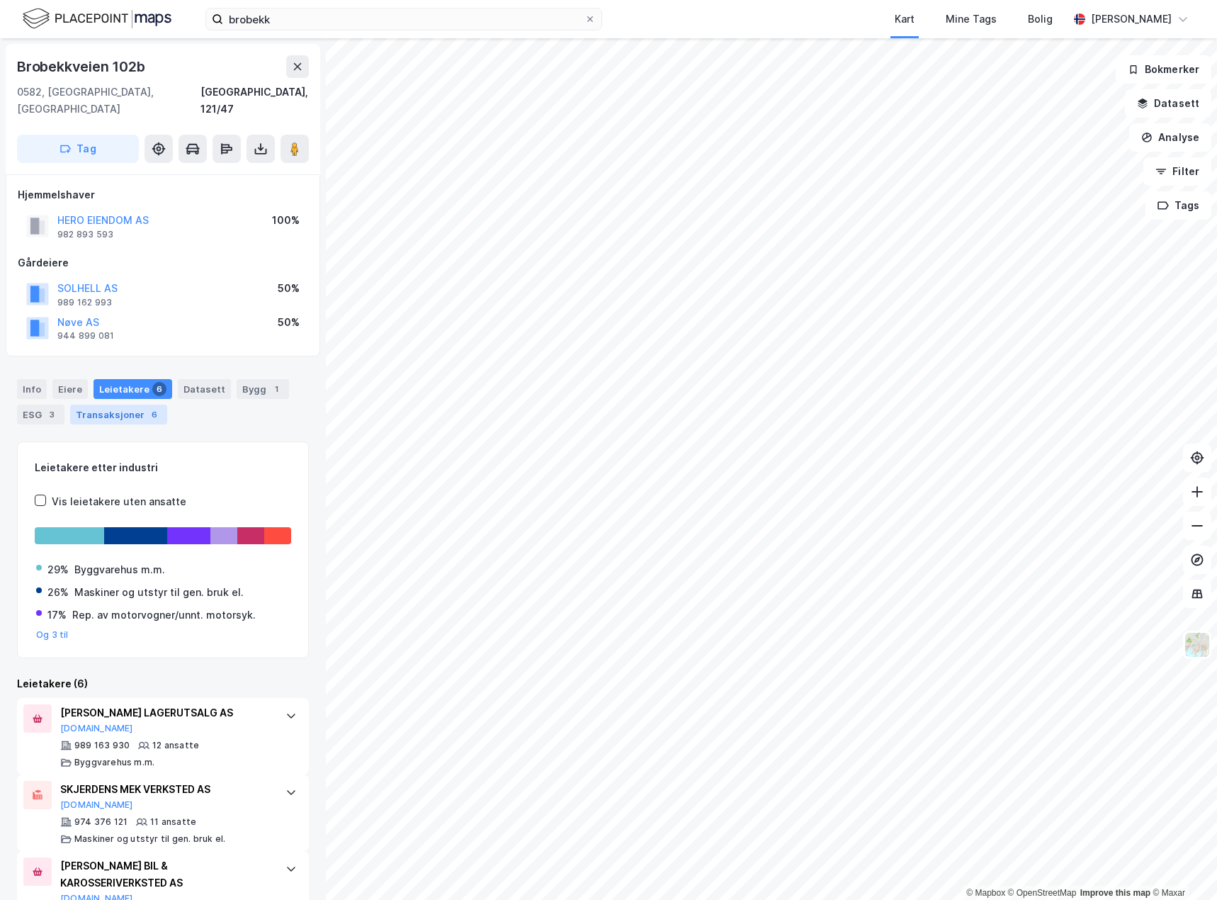
click at [111, 404] on div "Transaksjoner 6" at bounding box center [118, 414] width 97 height 20
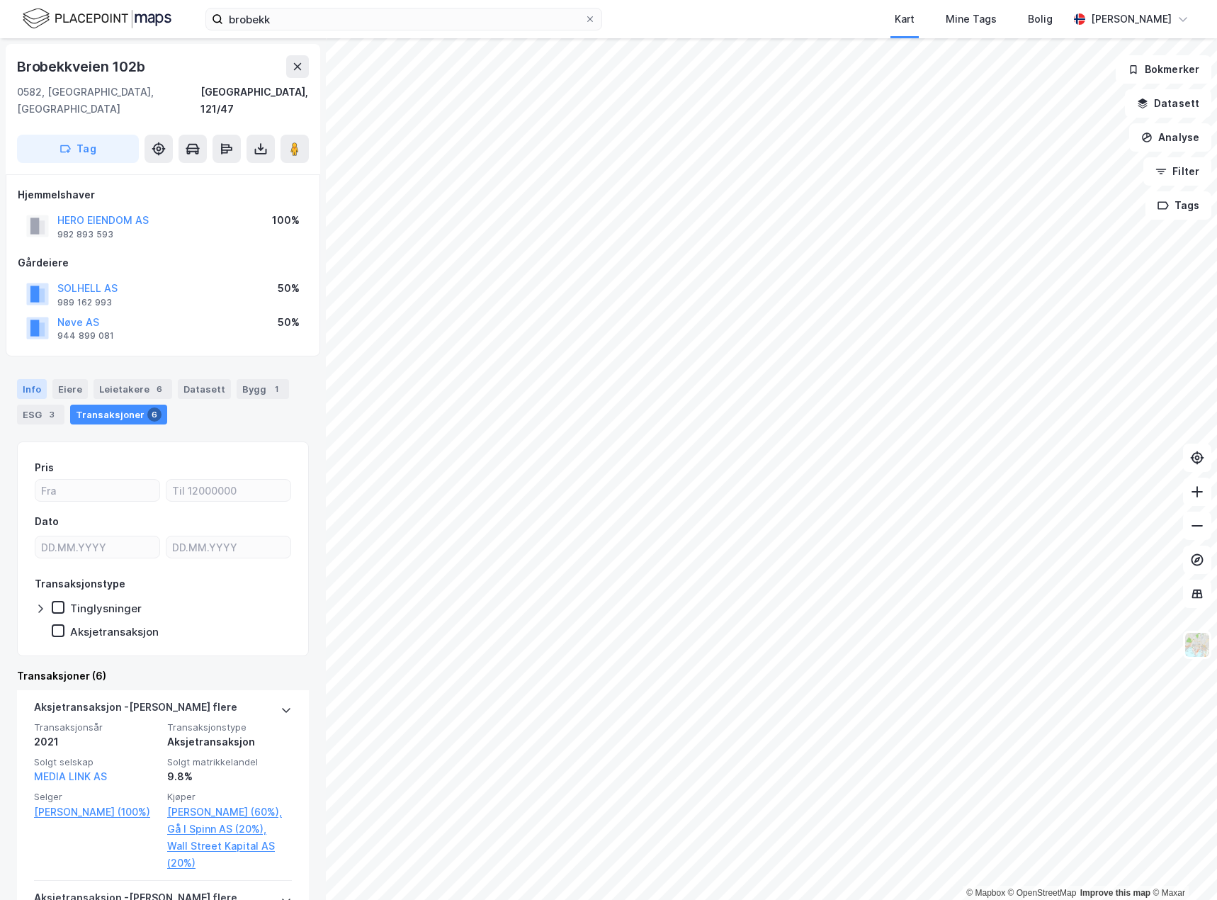
click at [38, 379] on div "Info" at bounding box center [32, 389] width 30 height 20
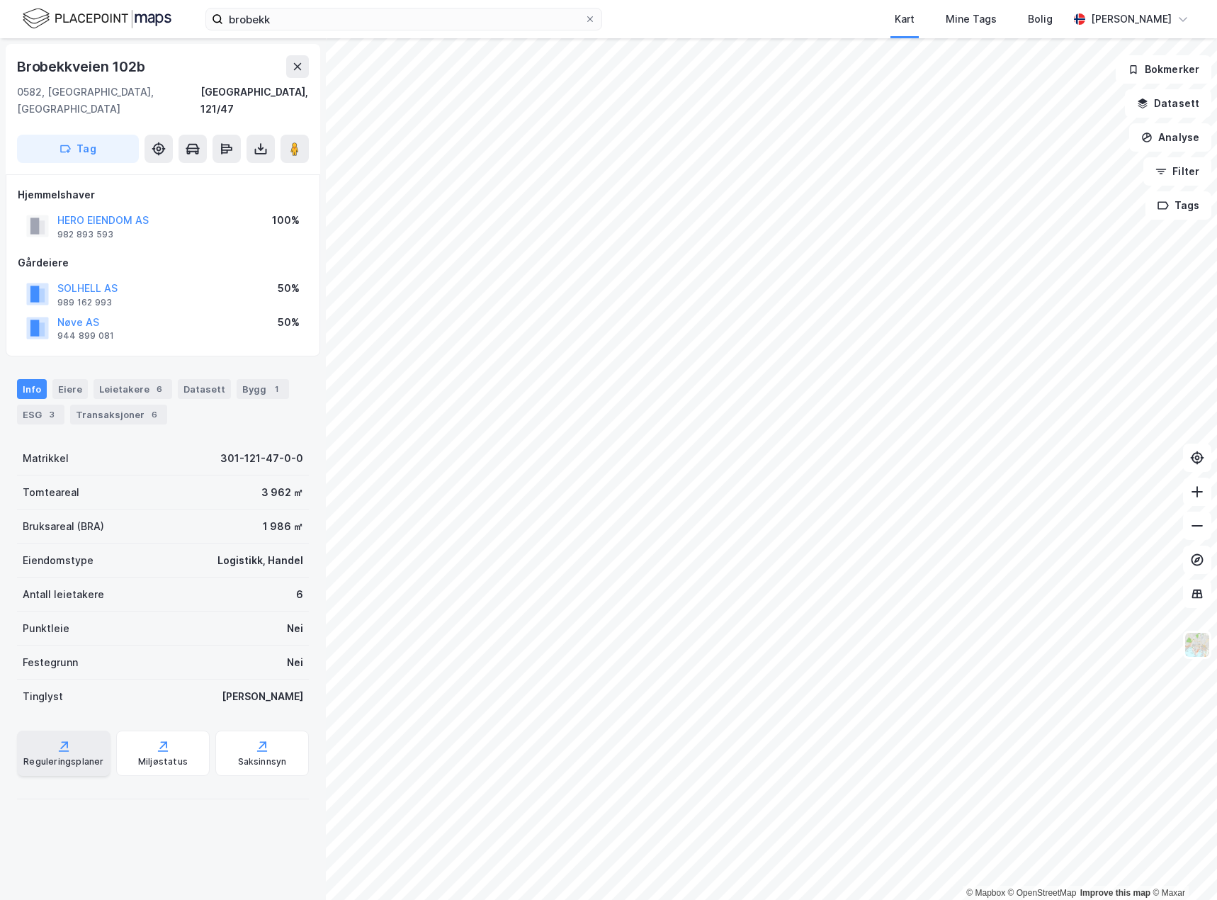
click at [61, 739] on icon at bounding box center [64, 746] width 14 height 14
click at [261, 149] on icon at bounding box center [261, 152] width 12 height 6
click at [173, 171] on div "Last ned grunnbok" at bounding box center [190, 176] width 82 height 11
click at [142, 730] on div "Miljøstatus" at bounding box center [162, 752] width 93 height 45
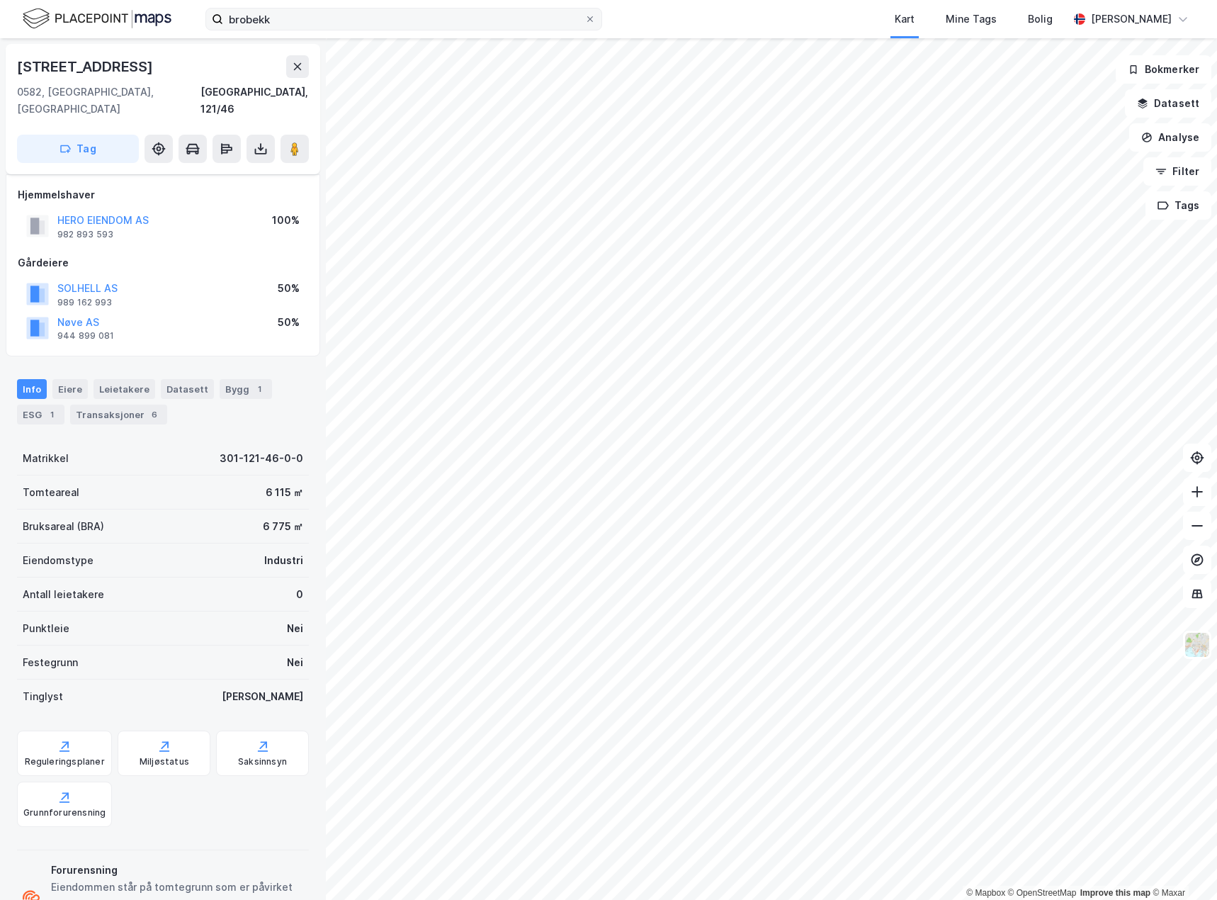
scroll to position [47, 0]
click at [257, 142] on icon at bounding box center [261, 149] width 14 height 14
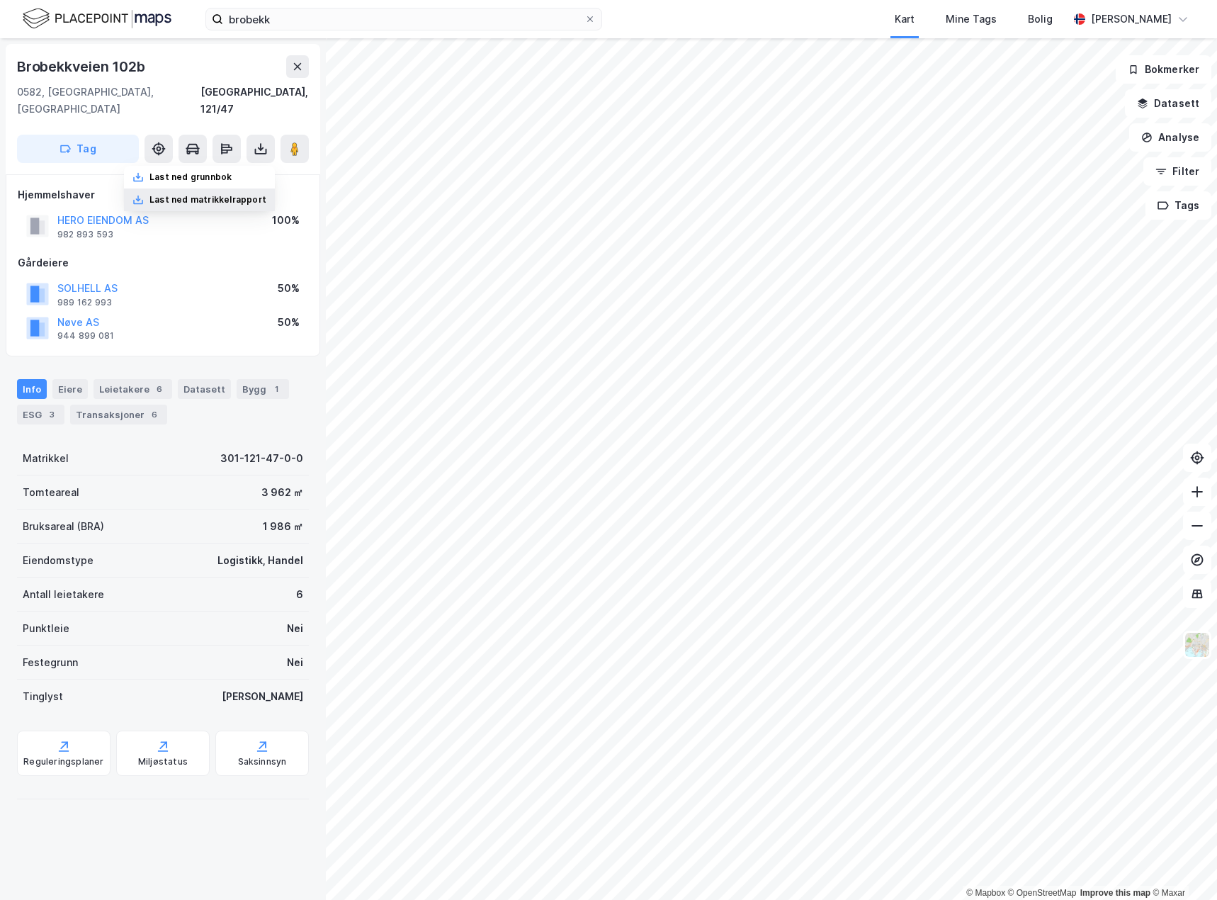
click at [232, 194] on div "Last ned matrikkelrapport" at bounding box center [207, 199] width 117 height 11
